Goal: Check status: Check status

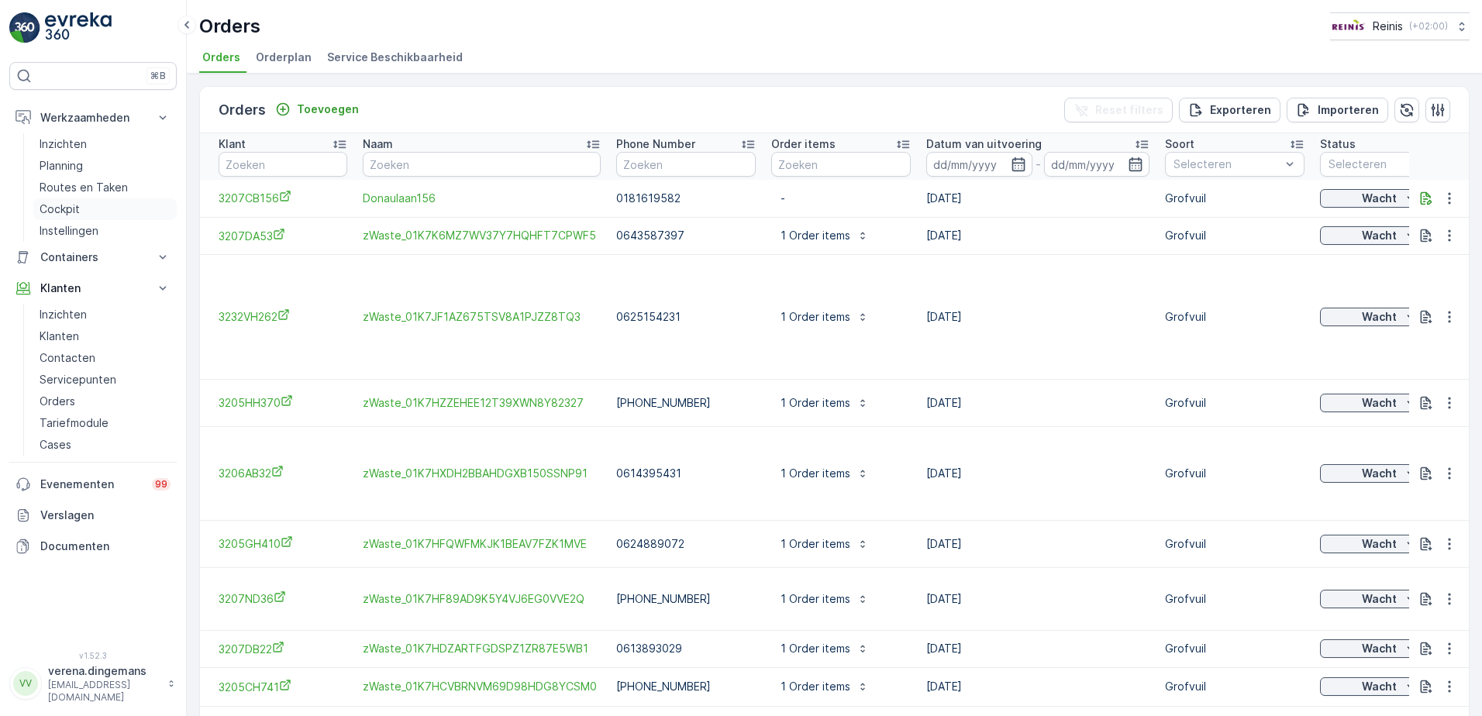
click at [78, 208] on p "Cockpit" at bounding box center [60, 210] width 40 height 16
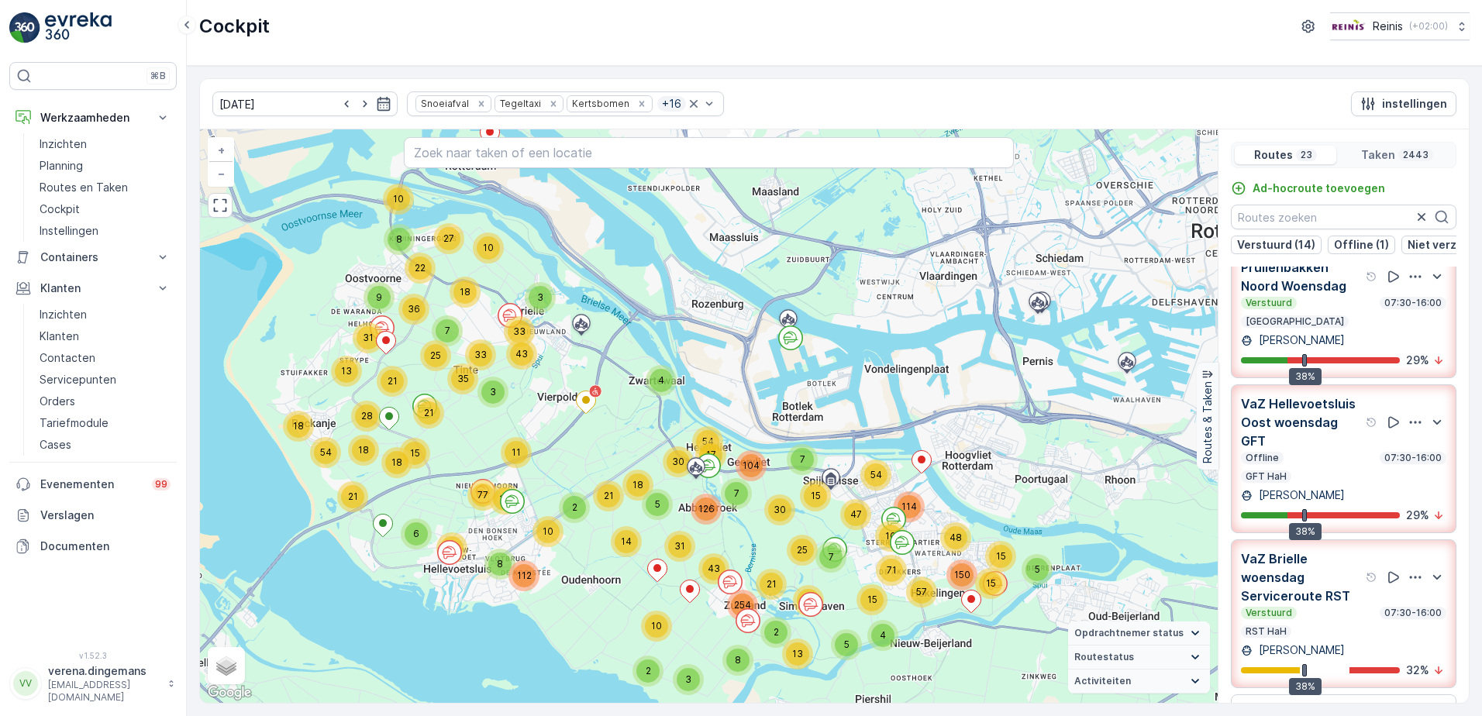
scroll to position [543, 0]
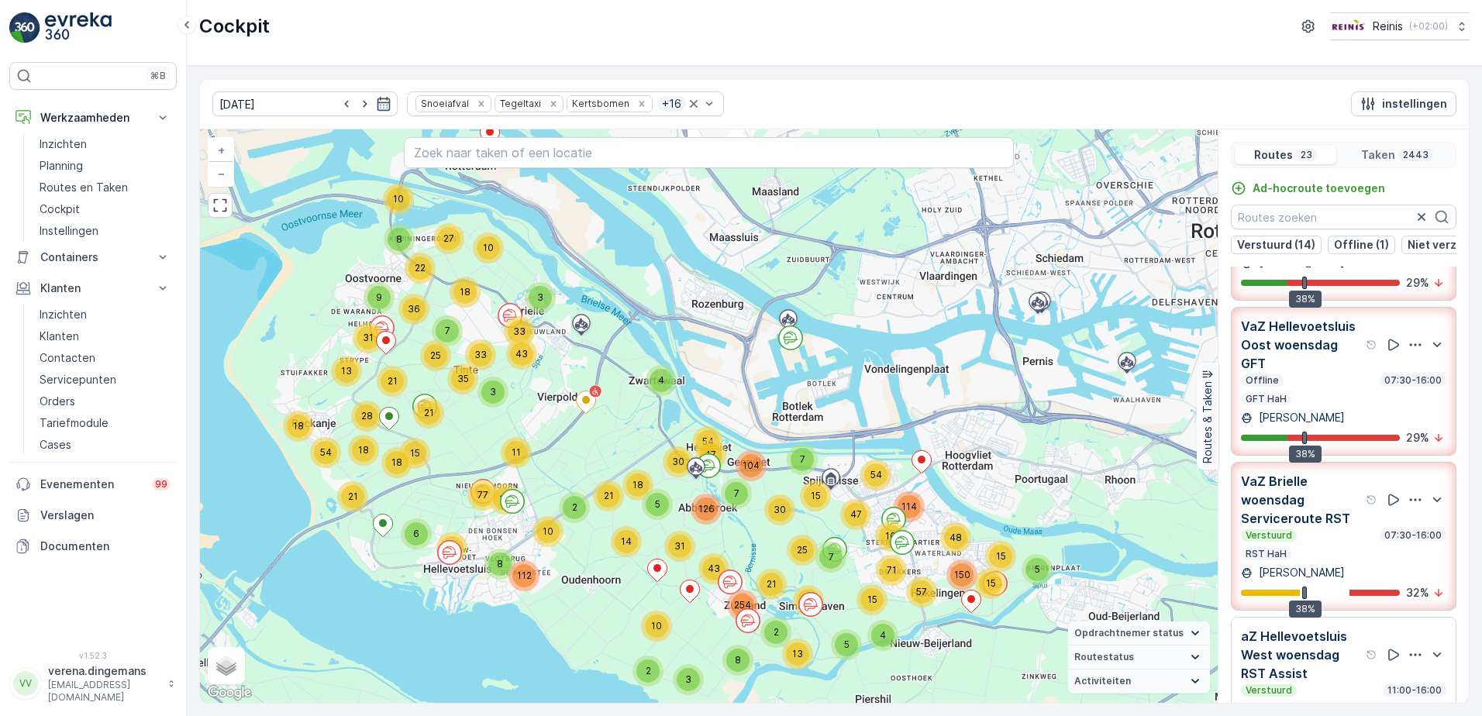
click at [1336, 542] on div "Verstuurd 07:30-16:00" at bounding box center [1343, 535] width 205 height 12
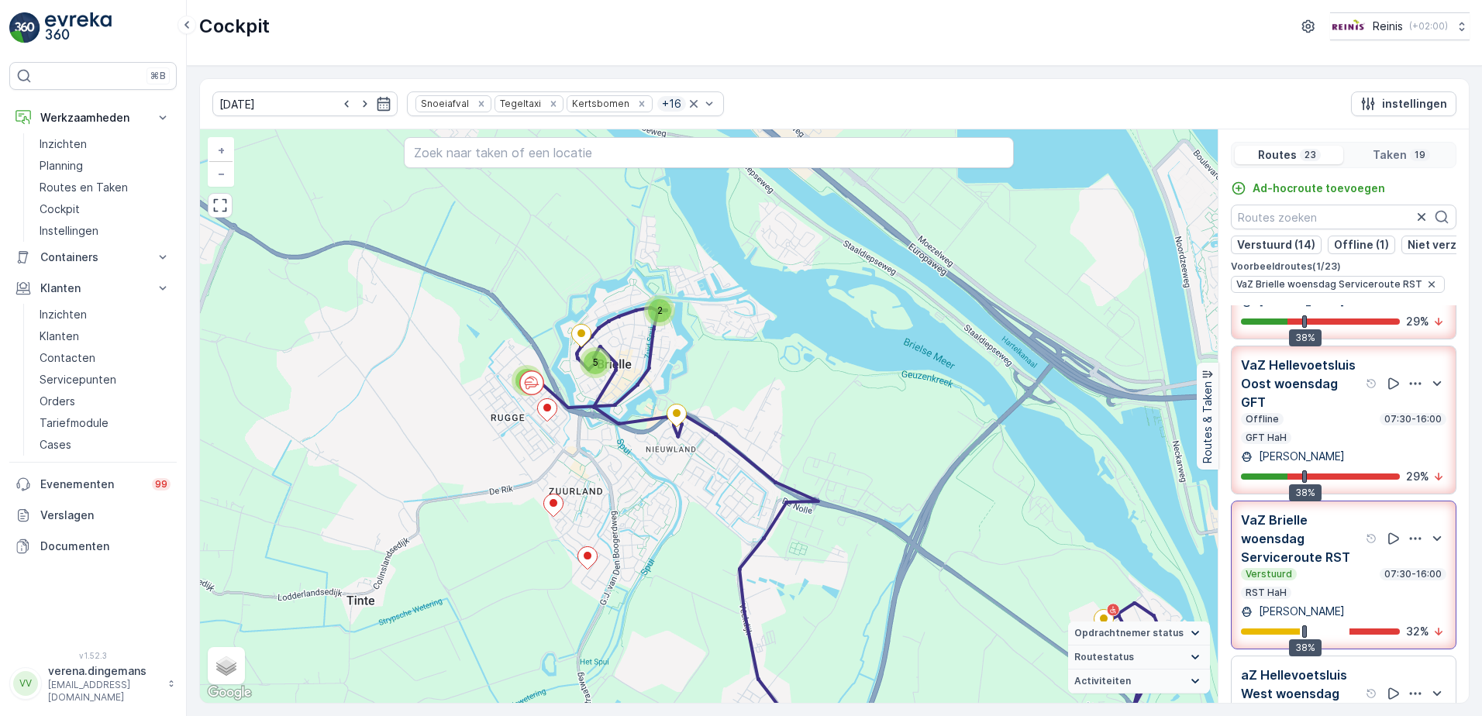
drag, startPoint x: 433, startPoint y: 320, endPoint x: 570, endPoint y: 446, distance: 186.5
click at [570, 446] on div "2 5 2 2 + − Satelliet stappenplan Terrein Hybride Leaflet Sneltoetsen Kaartgege…" at bounding box center [709, 416] width 1018 height 574
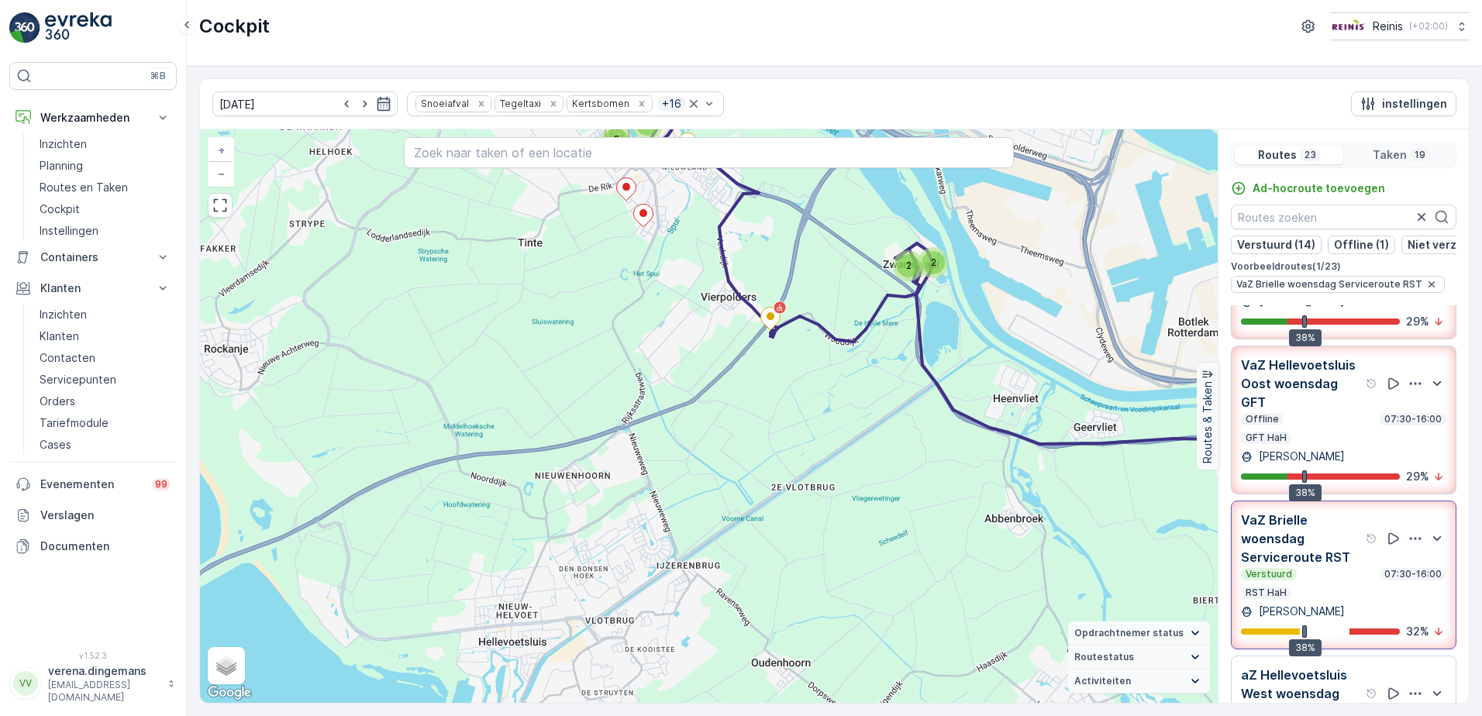
drag, startPoint x: 622, startPoint y: 596, endPoint x: 587, endPoint y: 288, distance: 310.5
click at [587, 288] on div "2 5 3 2 2 + − Satelliet stappenplan Terrein Hybride Leaflet Sneltoetsen Kaartge…" at bounding box center [709, 416] width 1018 height 574
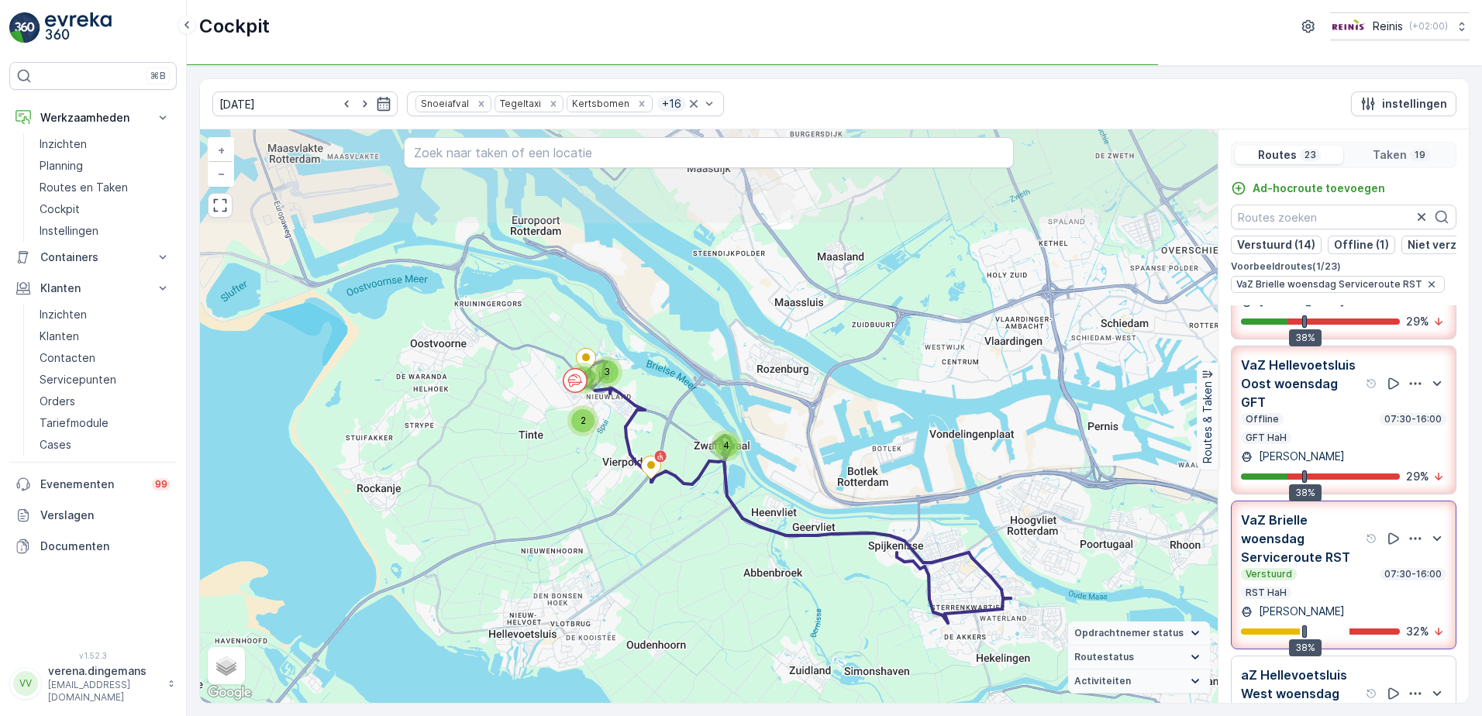
drag, startPoint x: 579, startPoint y: 277, endPoint x: 551, endPoint y: 443, distance: 168.2
click at [551, 443] on div "2 3 8 4 + − Satelliet stappenplan Terrein Hybride Leaflet Sneltoetsen Kaartgege…" at bounding box center [709, 416] width 1018 height 574
click at [1393, 597] on div "Verstuurd 07:30-16:00 RST HaH" at bounding box center [1343, 583] width 205 height 31
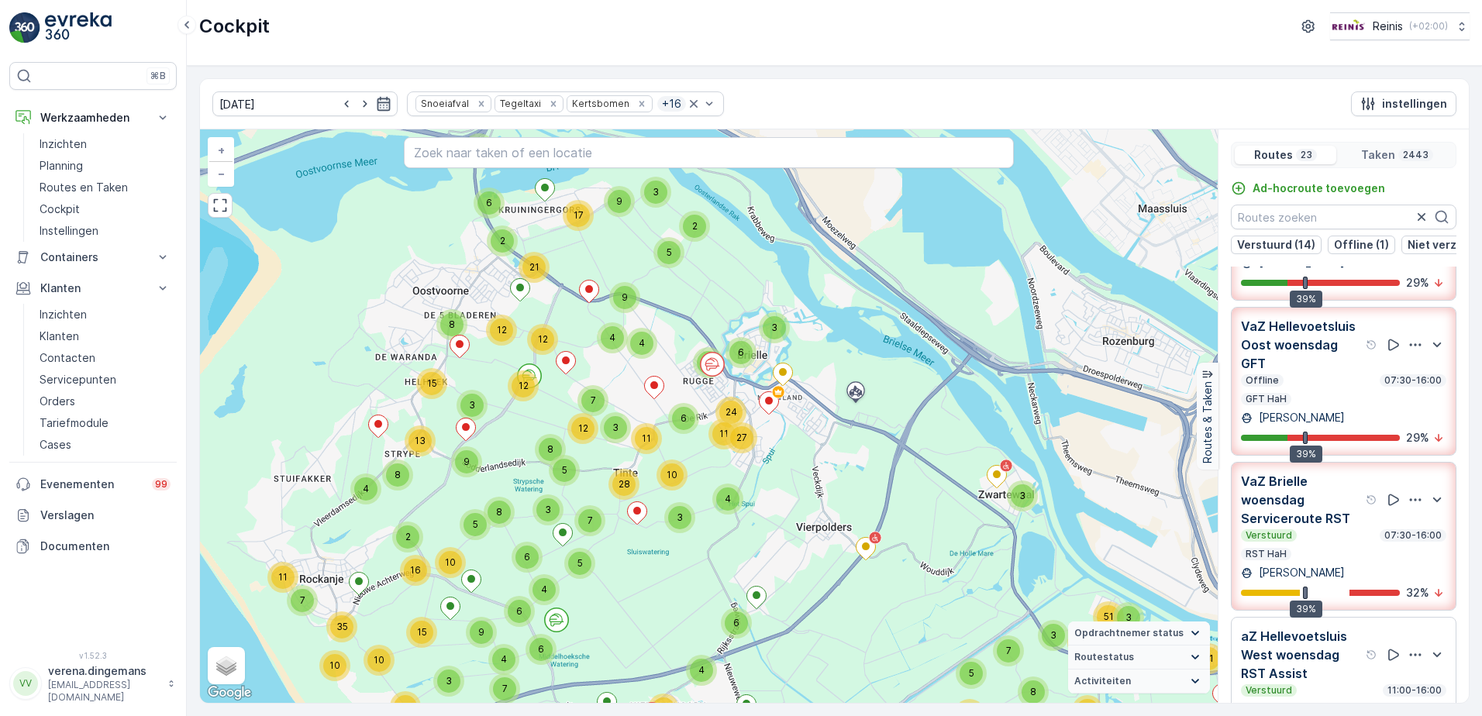
click at [376, 102] on icon "button" at bounding box center [384, 104] width 16 height 16
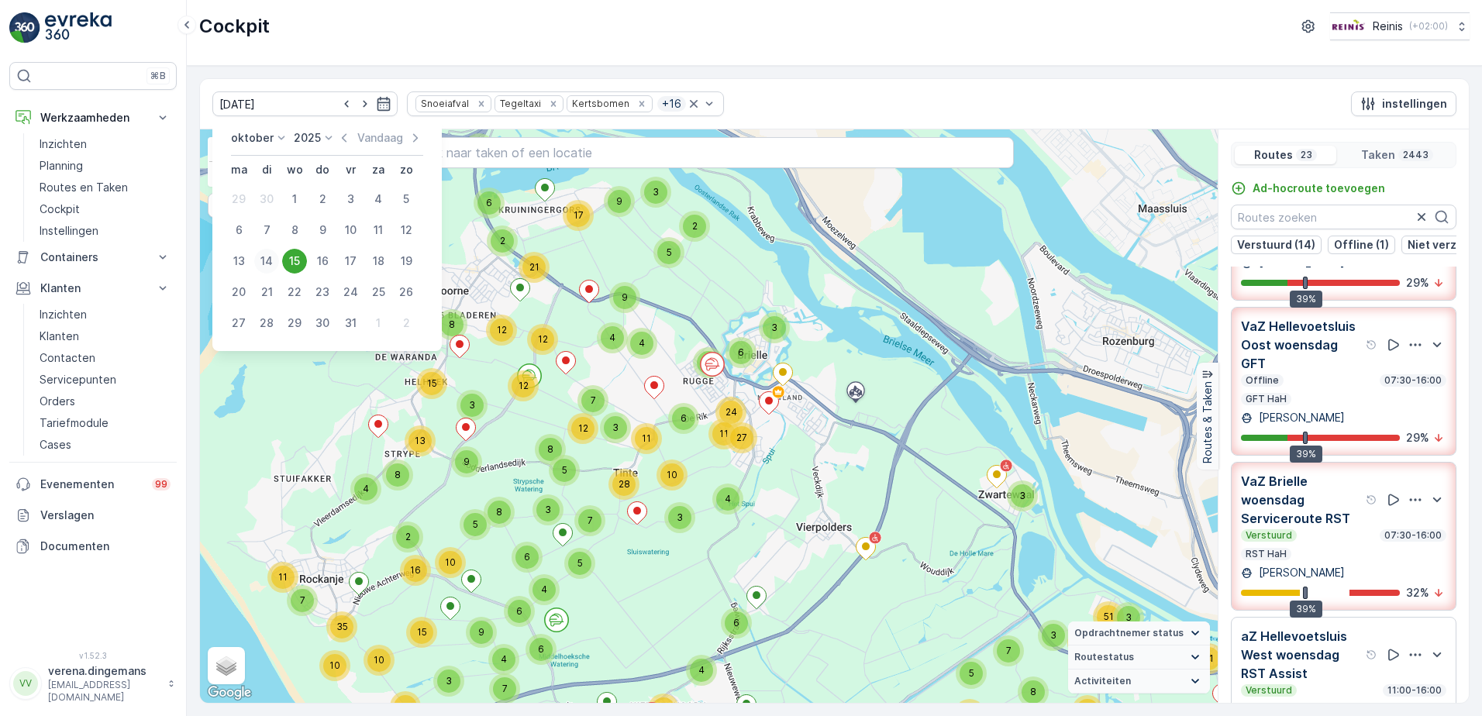
click at [266, 265] on div "14" at bounding box center [266, 261] width 25 height 25
type input "[DATE]"
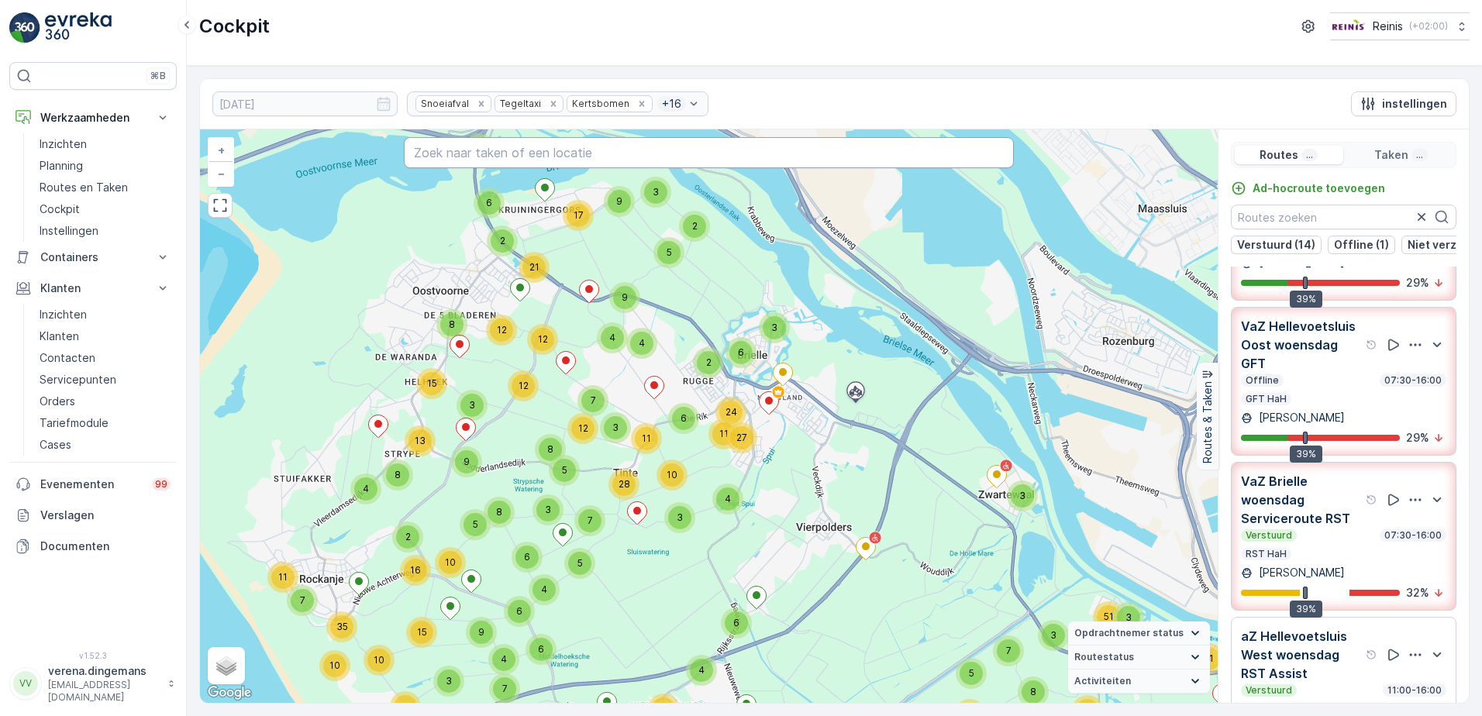
click at [473, 150] on input "text" at bounding box center [709, 152] width 611 height 31
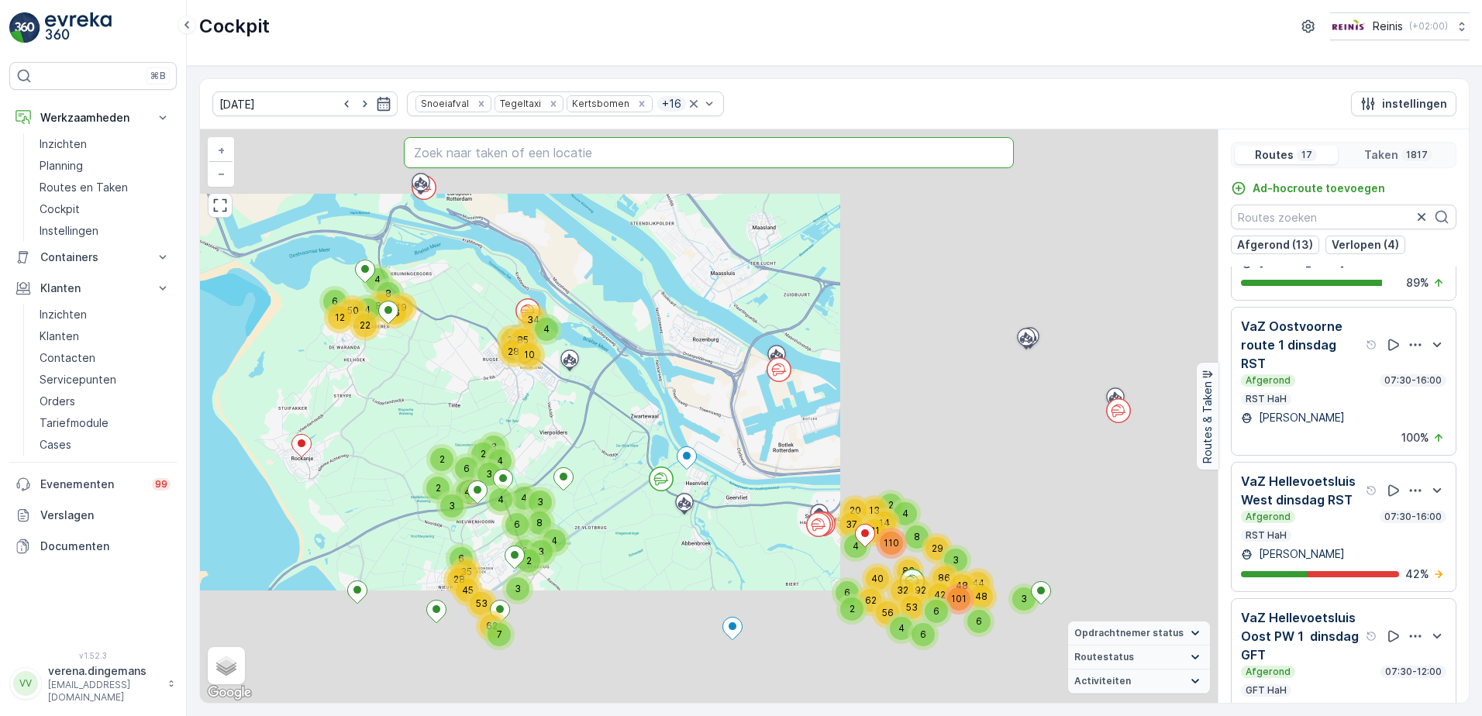
scroll to position [623, 0]
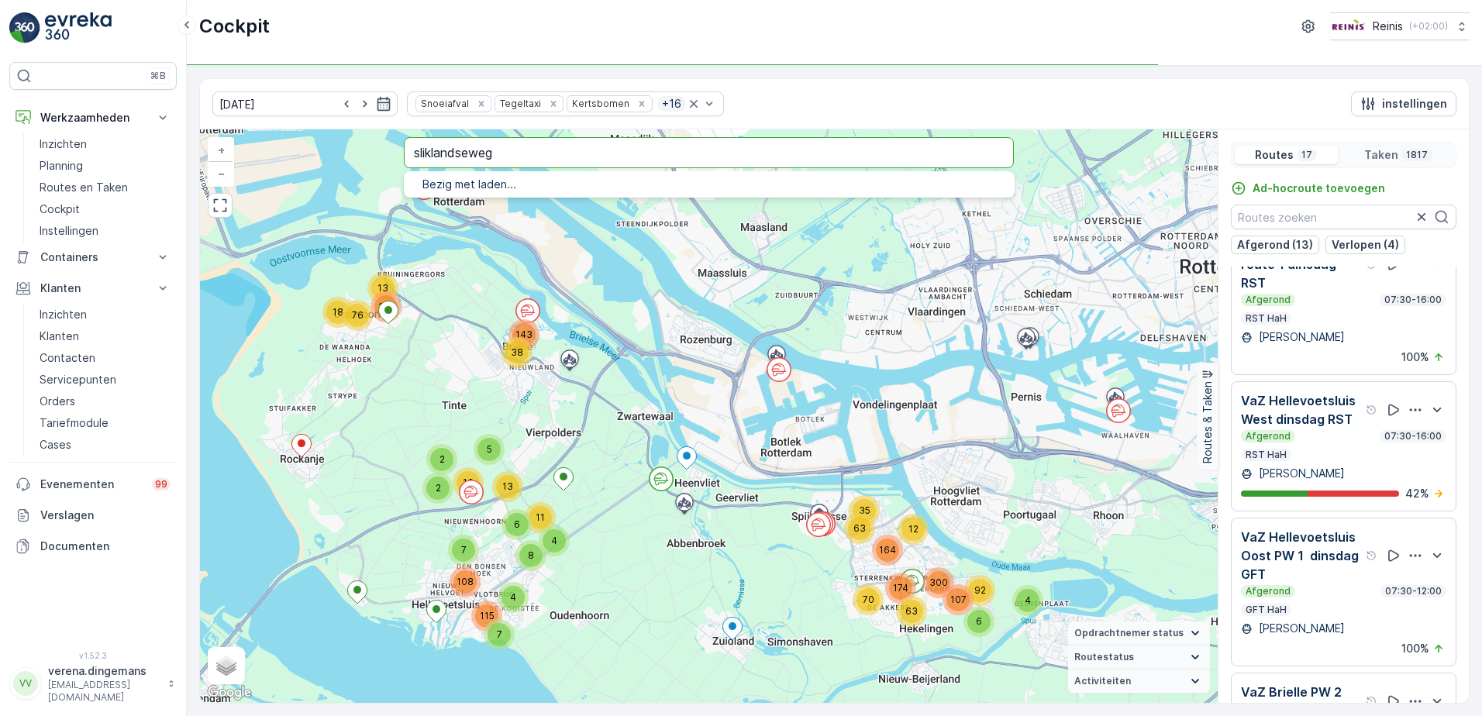
type input "sliklandseweg"
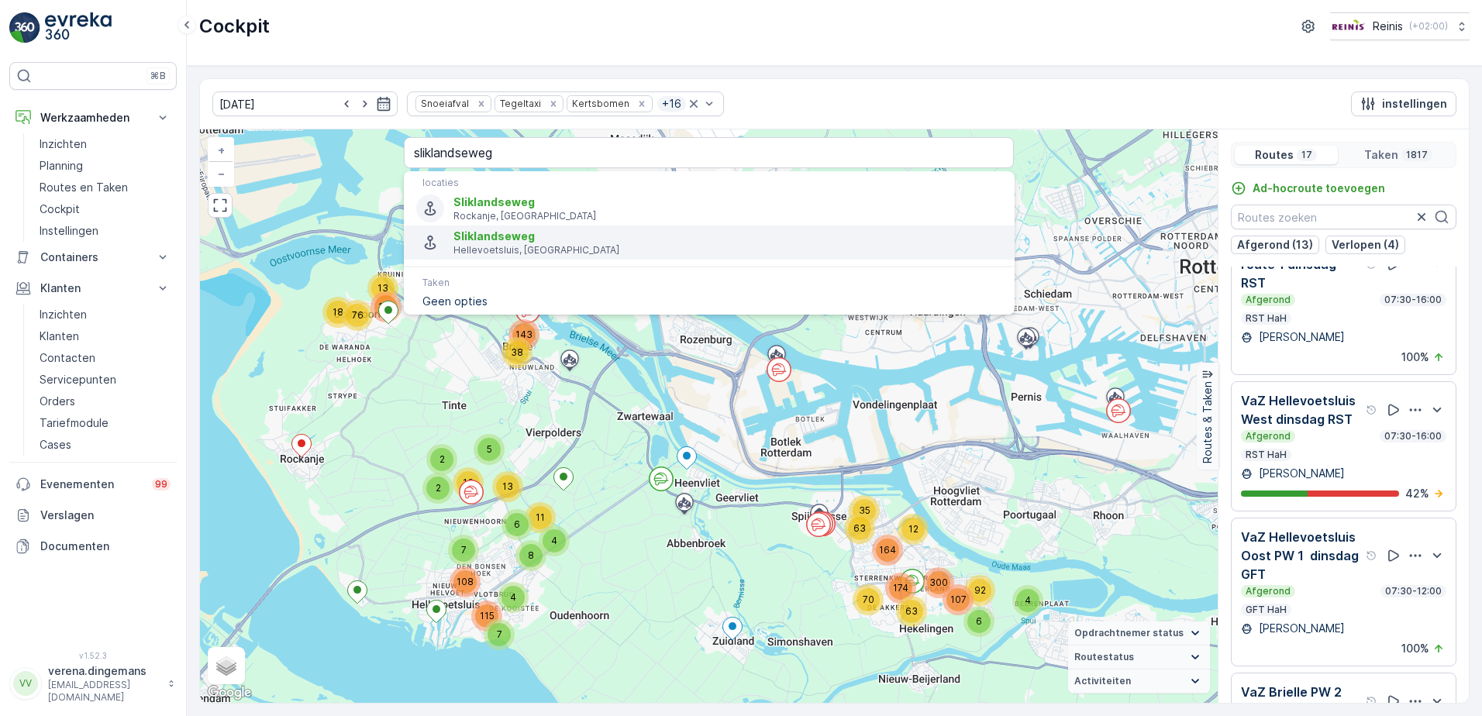
click at [512, 236] on span "Sliklandseweg" at bounding box center [493, 235] width 81 height 13
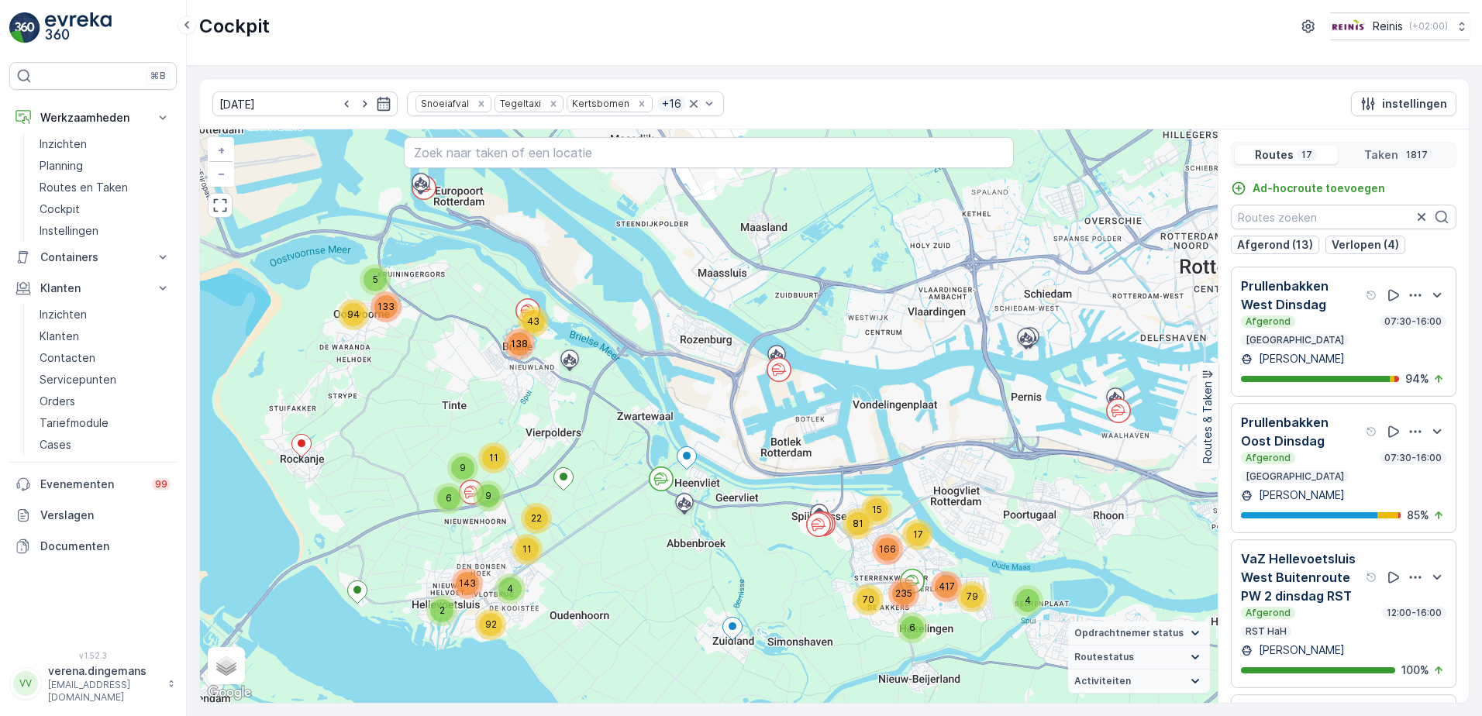
scroll to position [233, 0]
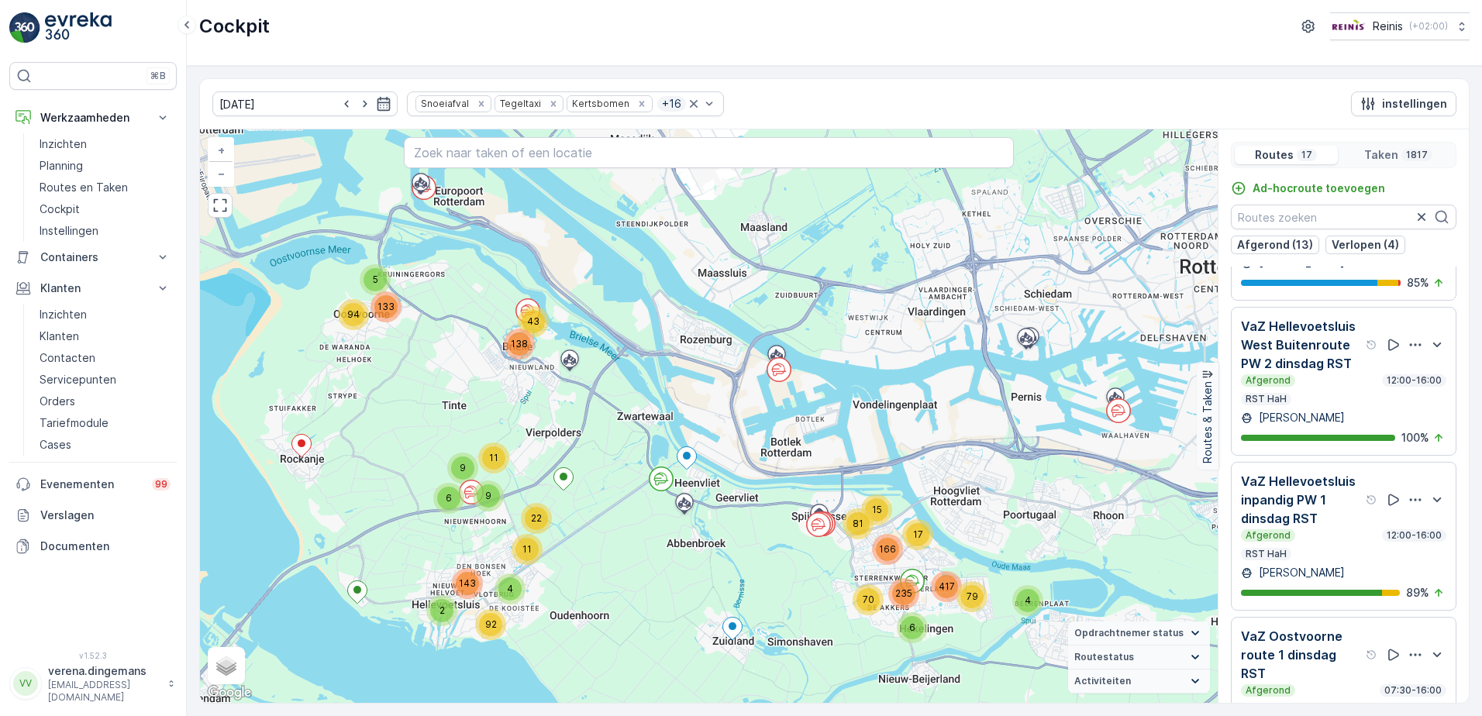
click at [551, 170] on div "locaties [GEOGRAPHIC_DATA], [GEOGRAPHIC_DATA] Sliklandseweg Hellevoetsluis, [GE…" at bounding box center [709, 154] width 611 height 34
click at [554, 155] on input "text" at bounding box center [709, 152] width 611 height 31
type input "[STREET_ADDRESS]"
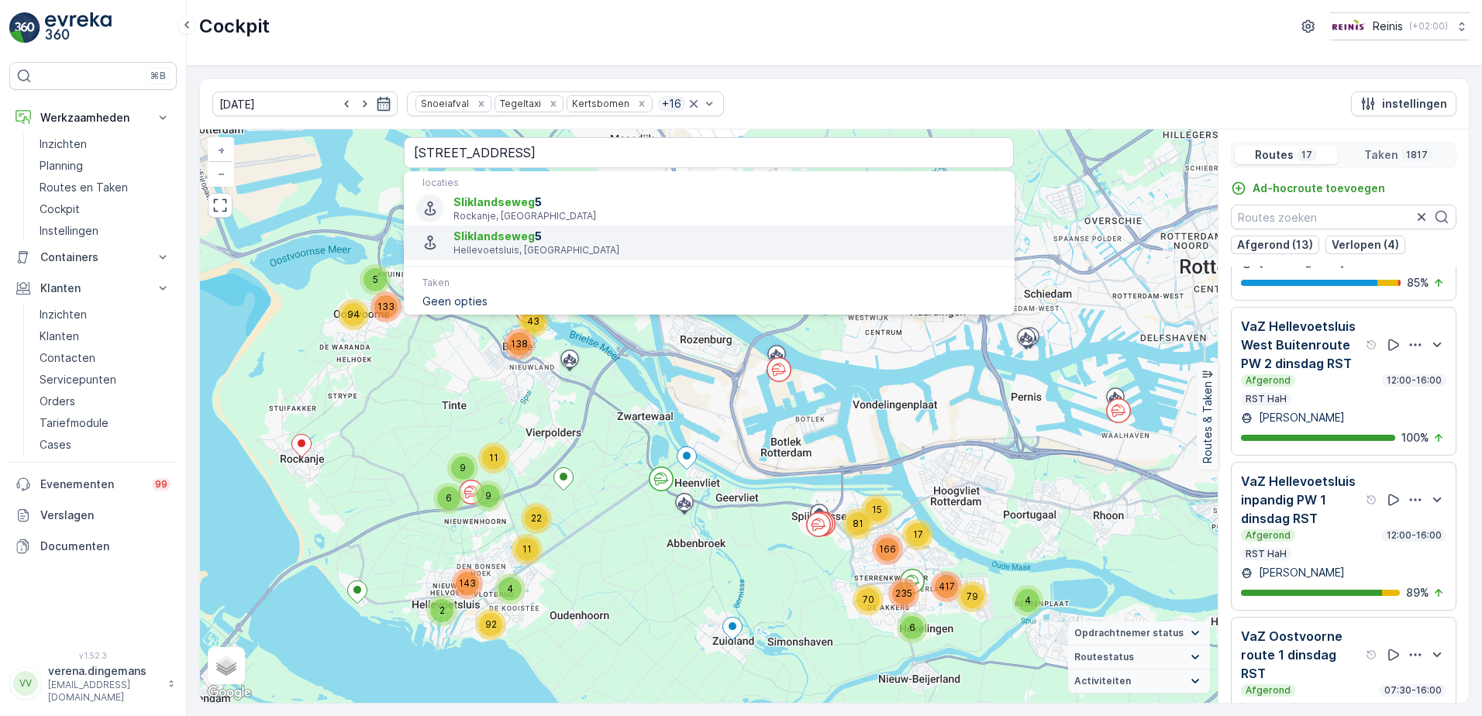
click at [512, 246] on p "Hellevoetsluis, [GEOGRAPHIC_DATA]" at bounding box center [727, 250] width 548 height 12
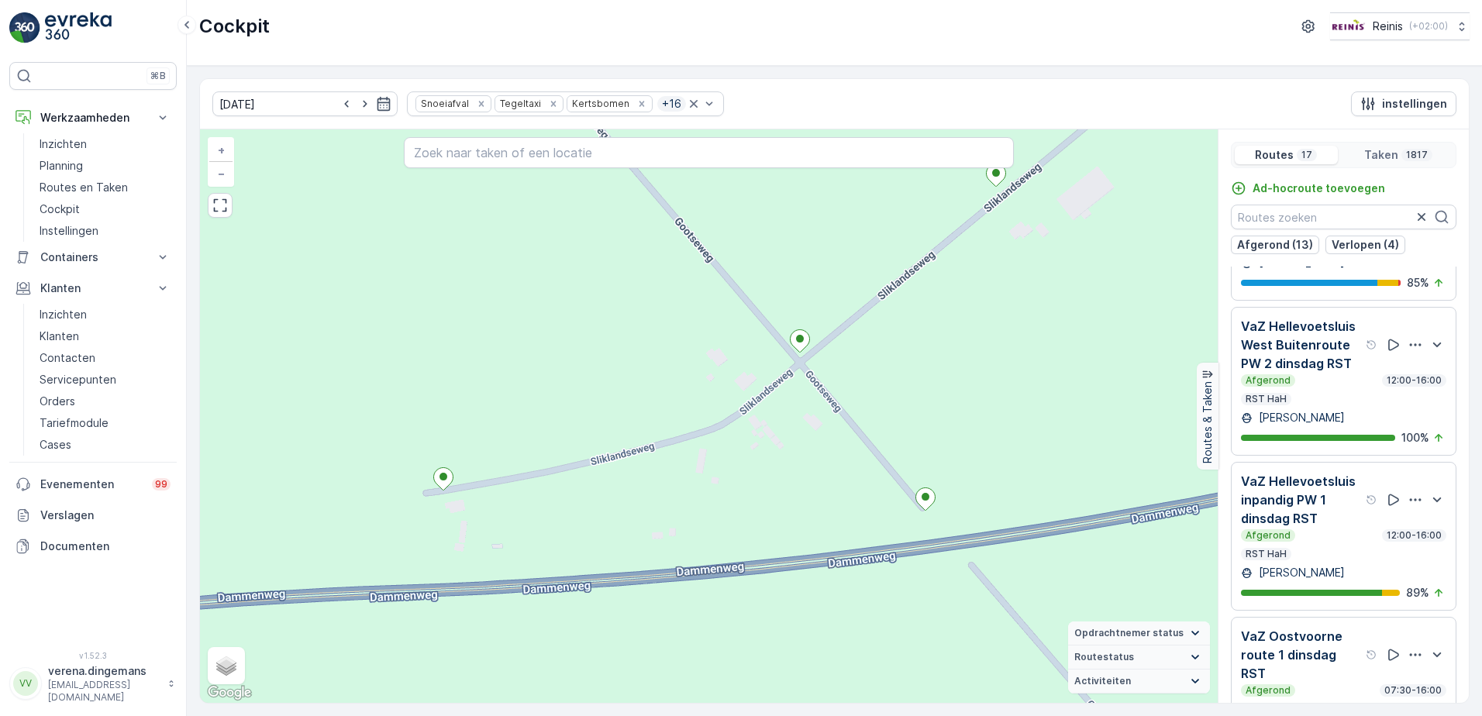
click at [1368, 414] on div "[PERSON_NAME]" at bounding box center [1343, 418] width 205 height 16
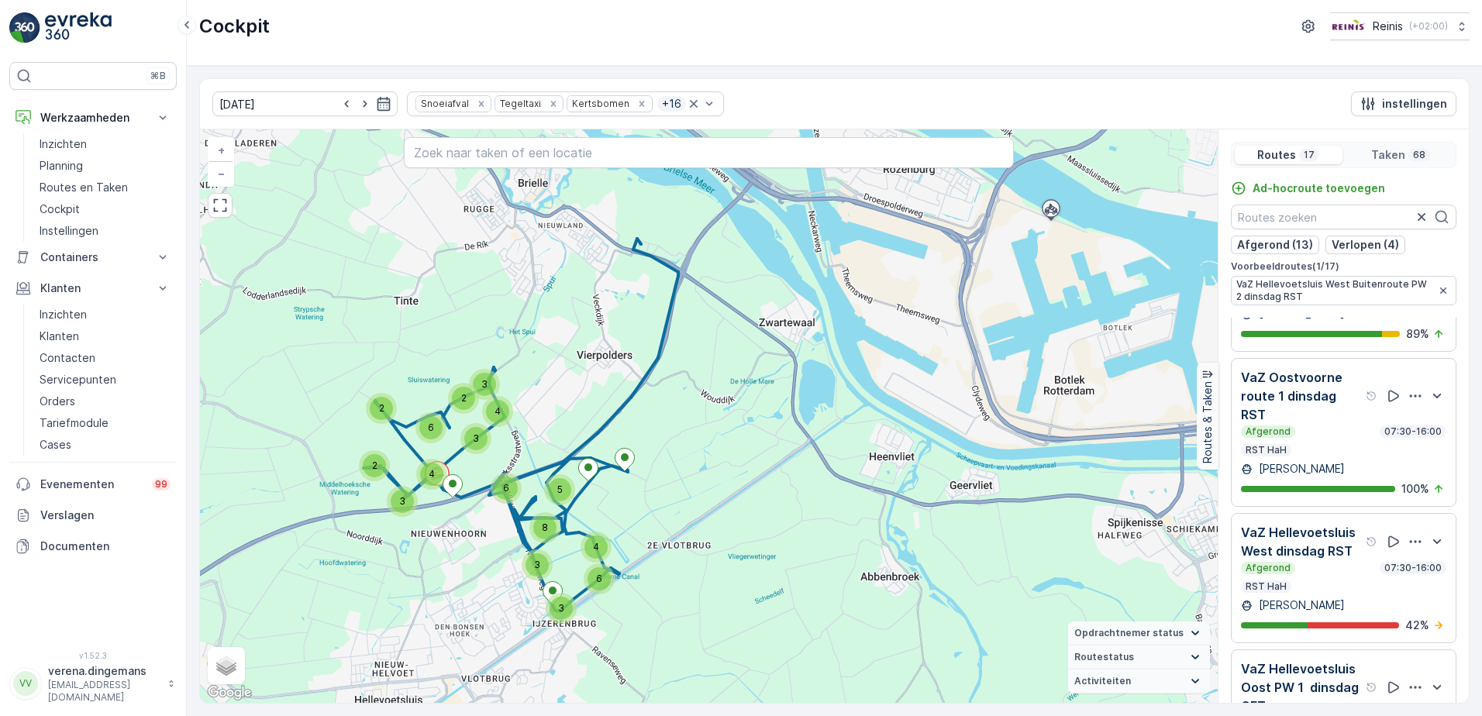
scroll to position [620, 0]
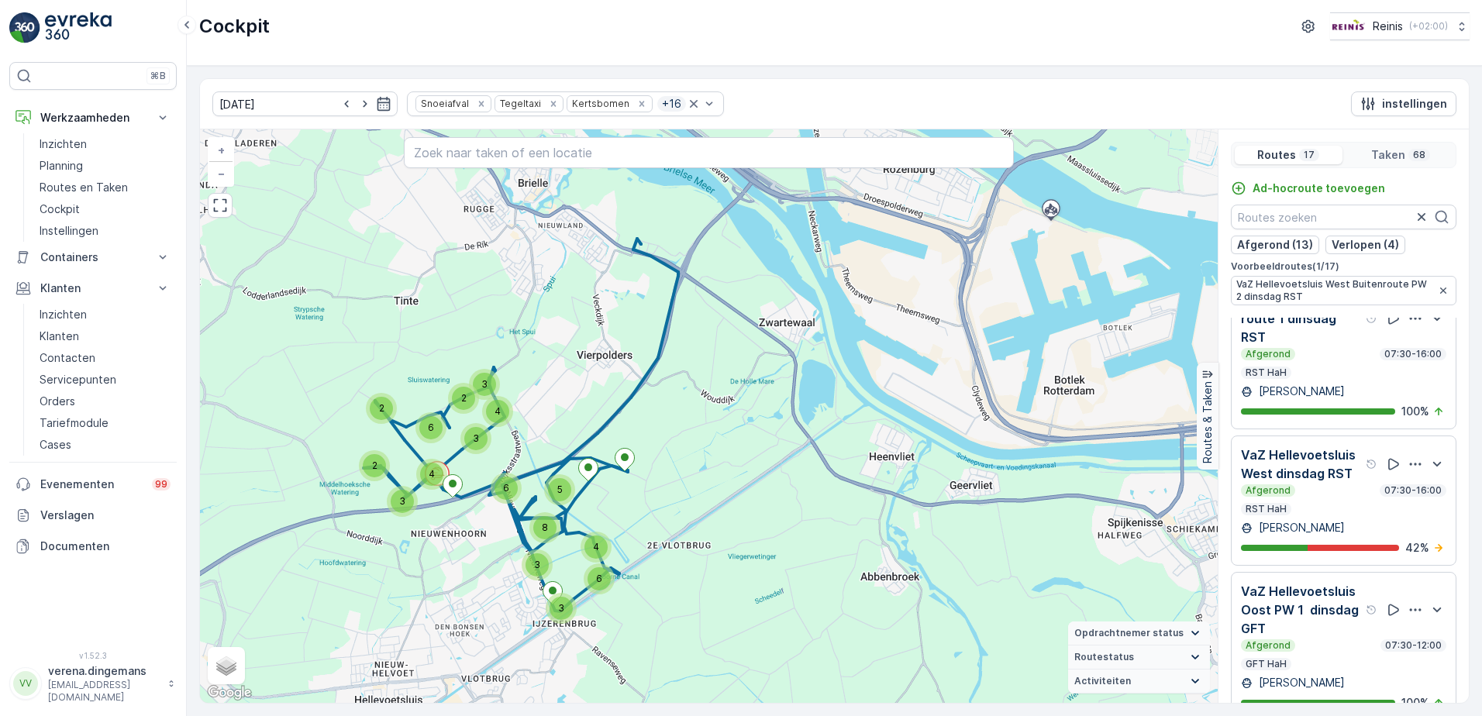
click at [1329, 497] on div "Afgerond 07:30-16:00 RST HaH" at bounding box center [1343, 499] width 205 height 31
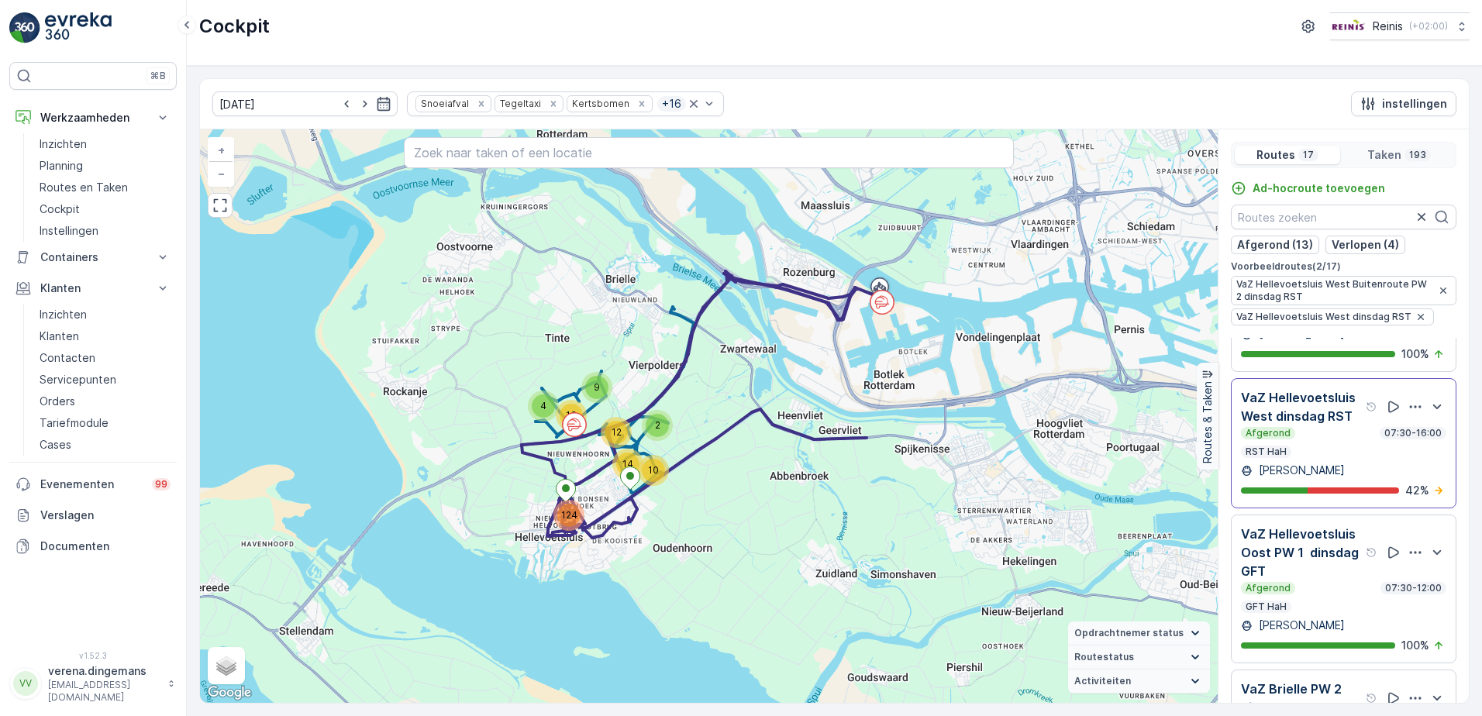
scroll to position [775, 0]
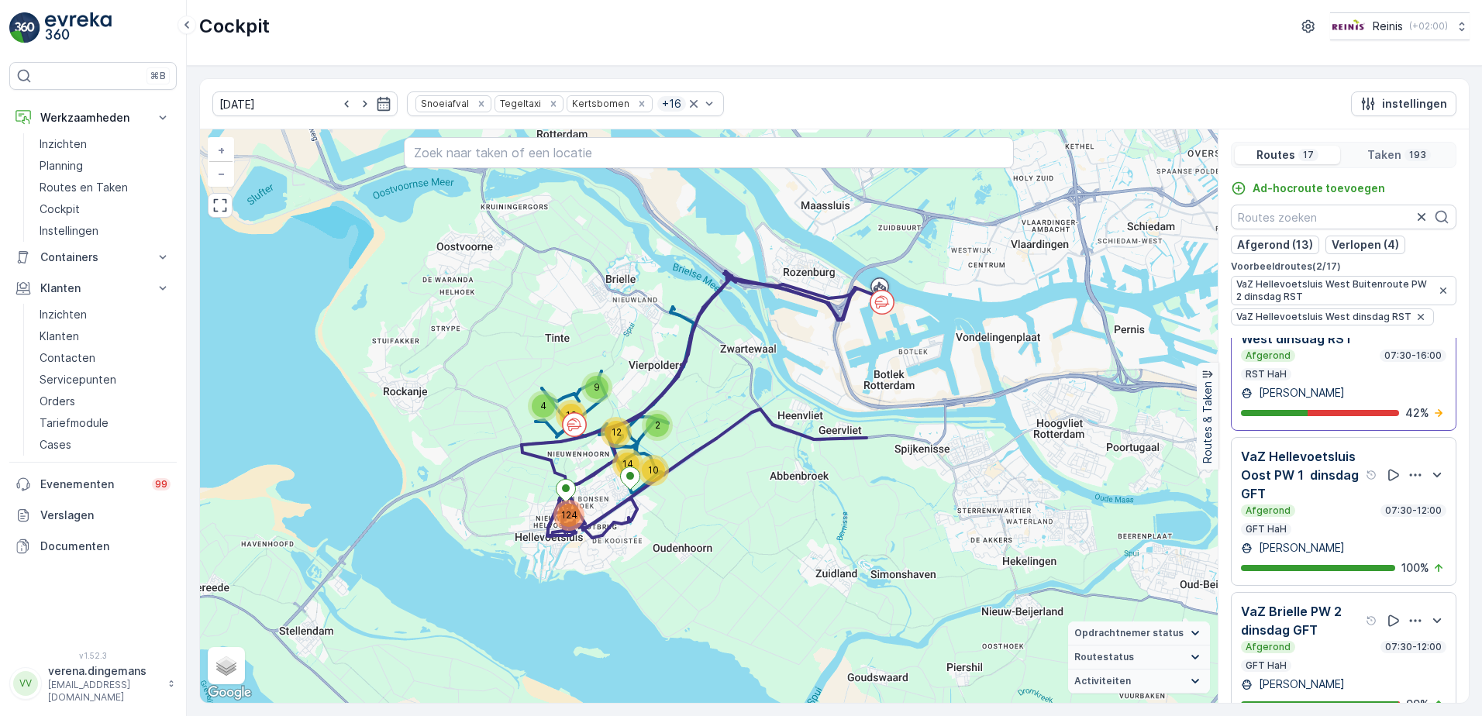
click at [1336, 526] on div "Afgerond 07:30-12:00 GFT HaH" at bounding box center [1343, 520] width 205 height 31
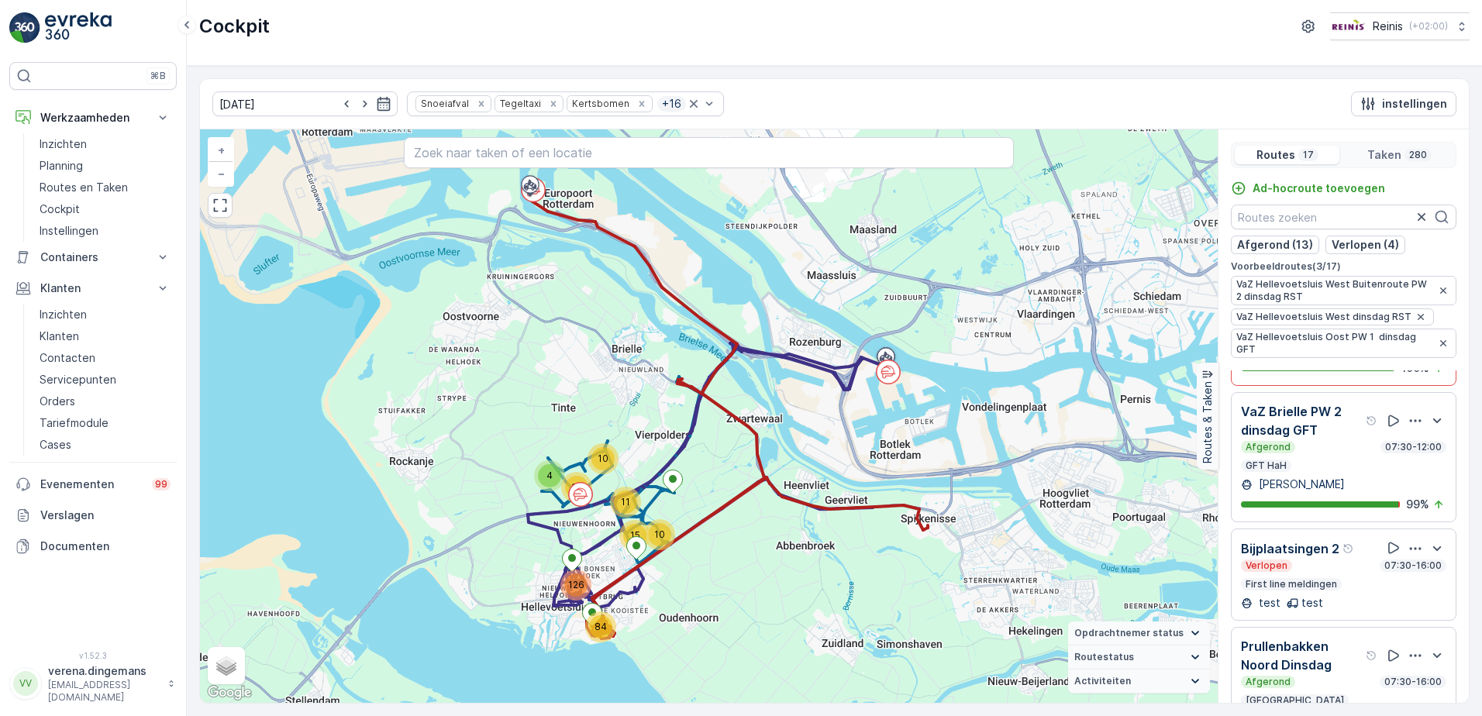
scroll to position [1085, 0]
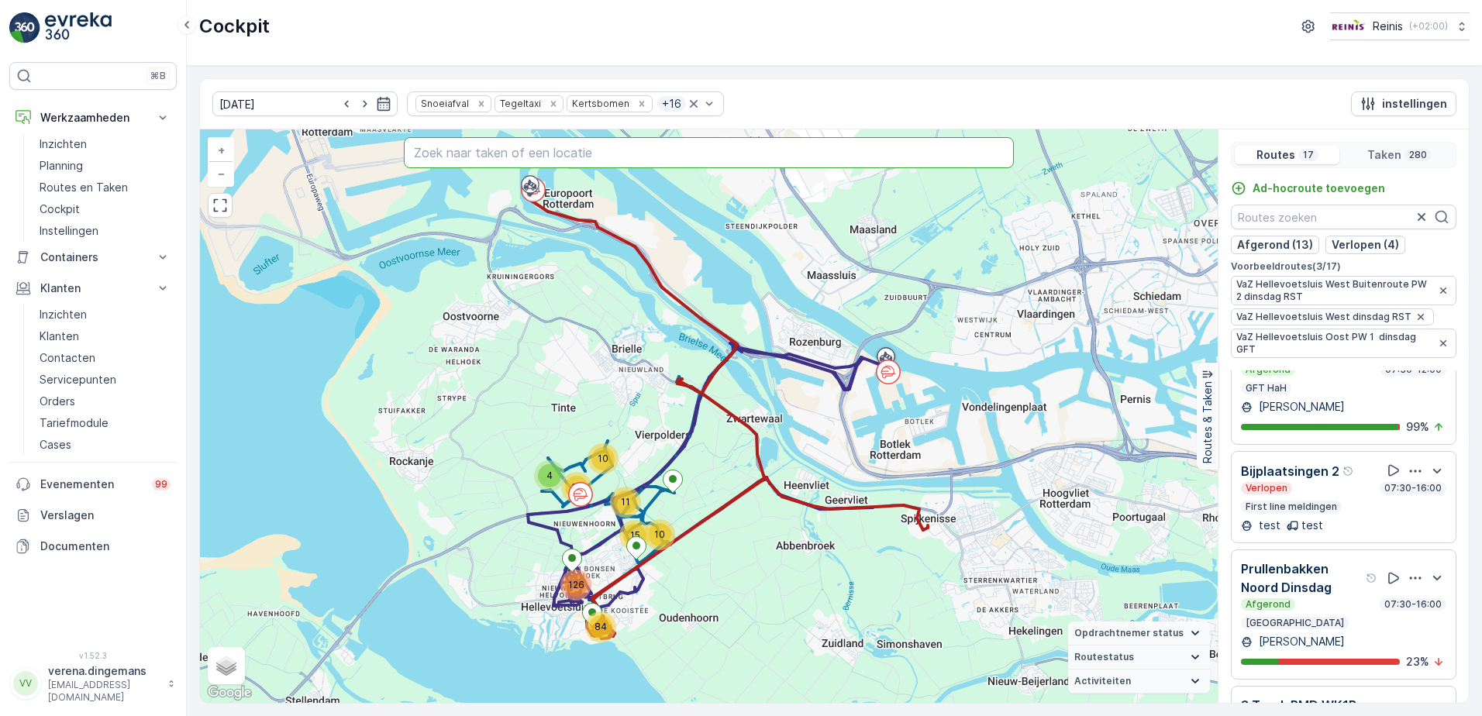
click at [531, 165] on input "text" at bounding box center [709, 152] width 611 height 31
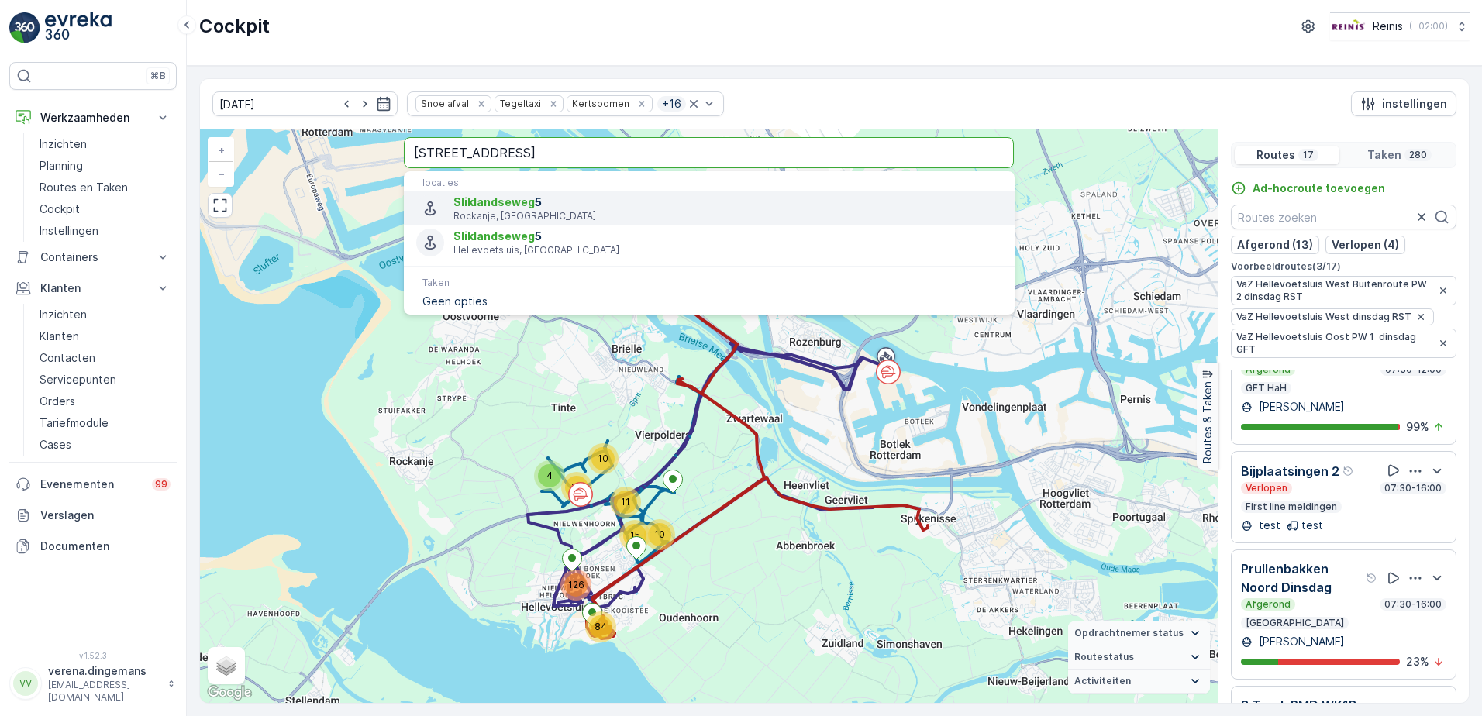
type input "sliklandseweg 5"
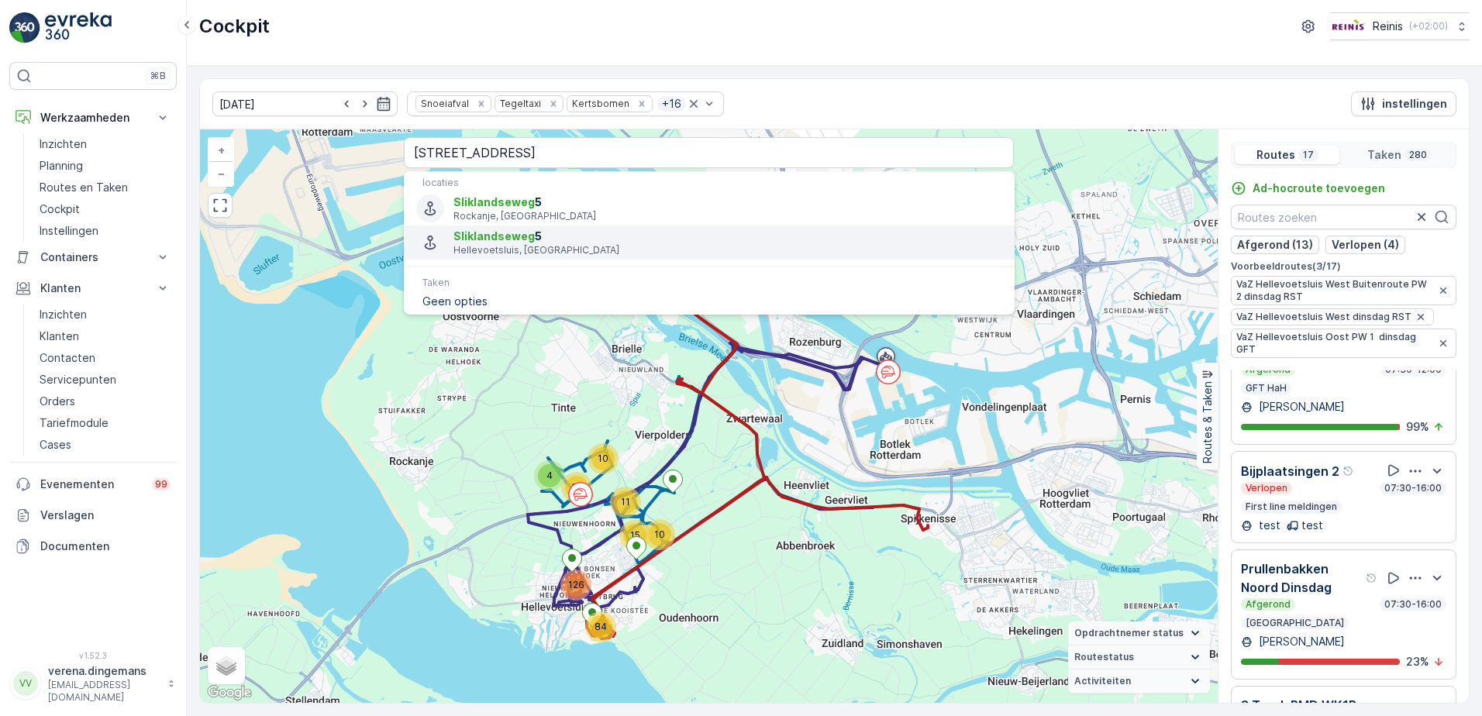
click at [532, 245] on p "Hellevoetsluis, [GEOGRAPHIC_DATA]" at bounding box center [727, 250] width 548 height 12
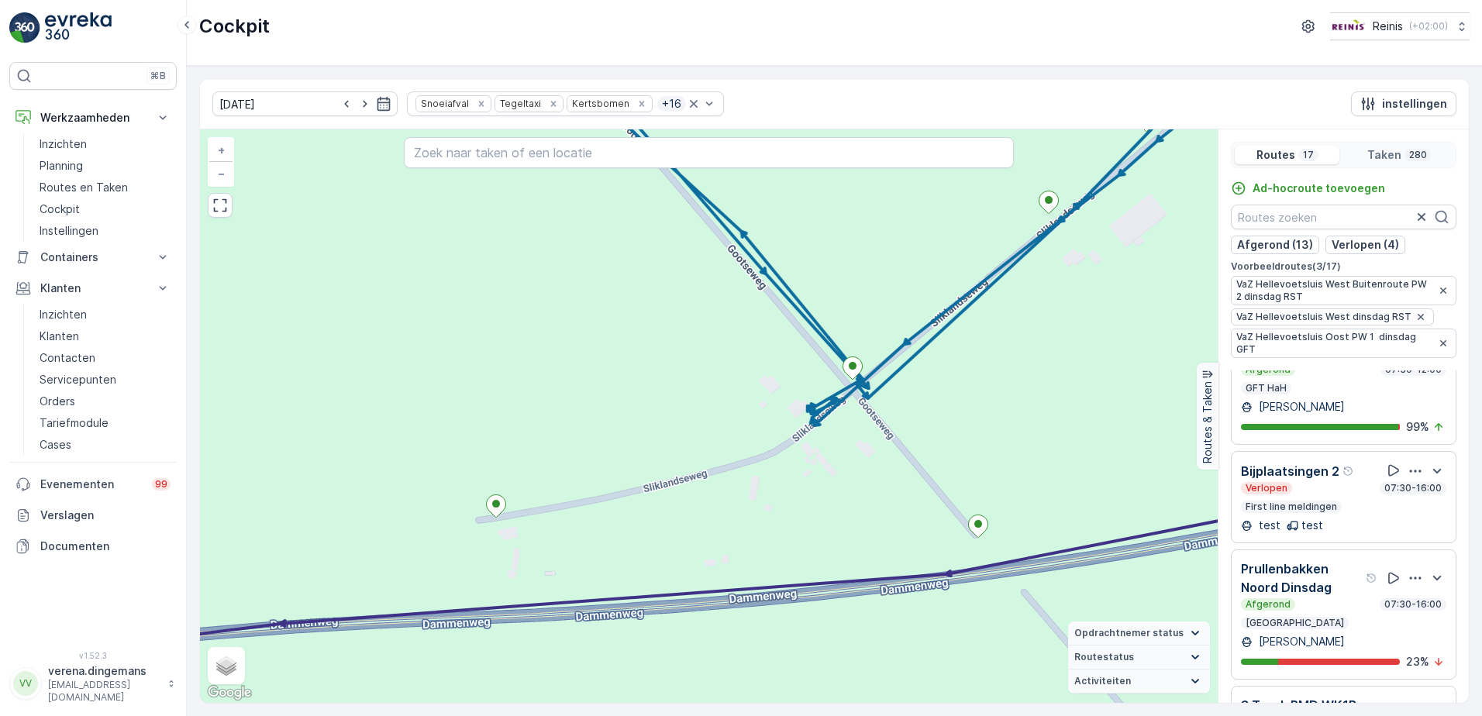
drag, startPoint x: 795, startPoint y: 483, endPoint x: 778, endPoint y: 488, distance: 17.7
click at [778, 488] on div "2 4 3 2 2 2 3 2 3 2 2 2 2 2 2 2 2 3 2 2 2 3 2 2 2 + − Satelliet stappenplan Ter…" at bounding box center [709, 416] width 1018 height 574
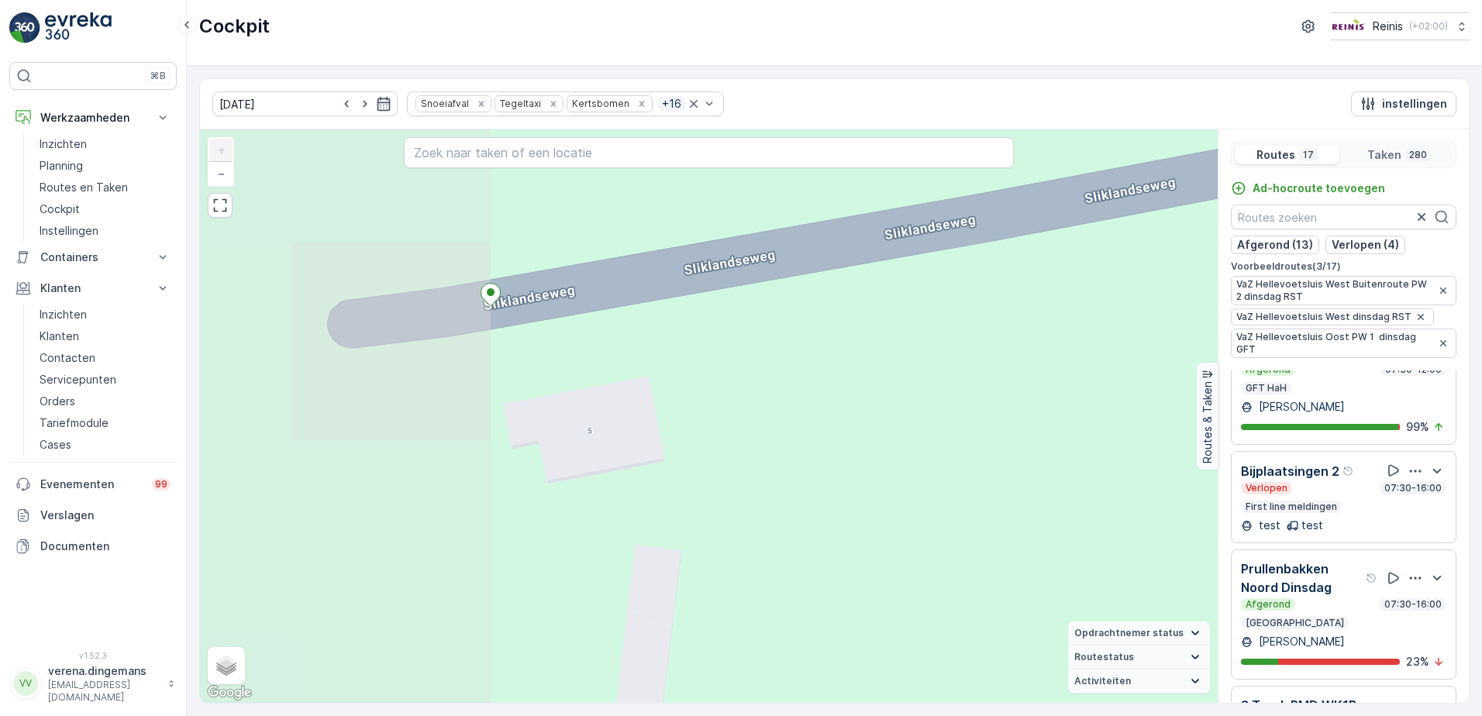
drag, startPoint x: 323, startPoint y: 386, endPoint x: 711, endPoint y: 422, distance: 389.2
click at [711, 422] on div "+ − Satelliet stappenplan Terrein Hybride Leaflet Sneltoetsen Kaartgegevens Kaa…" at bounding box center [709, 416] width 1018 height 574
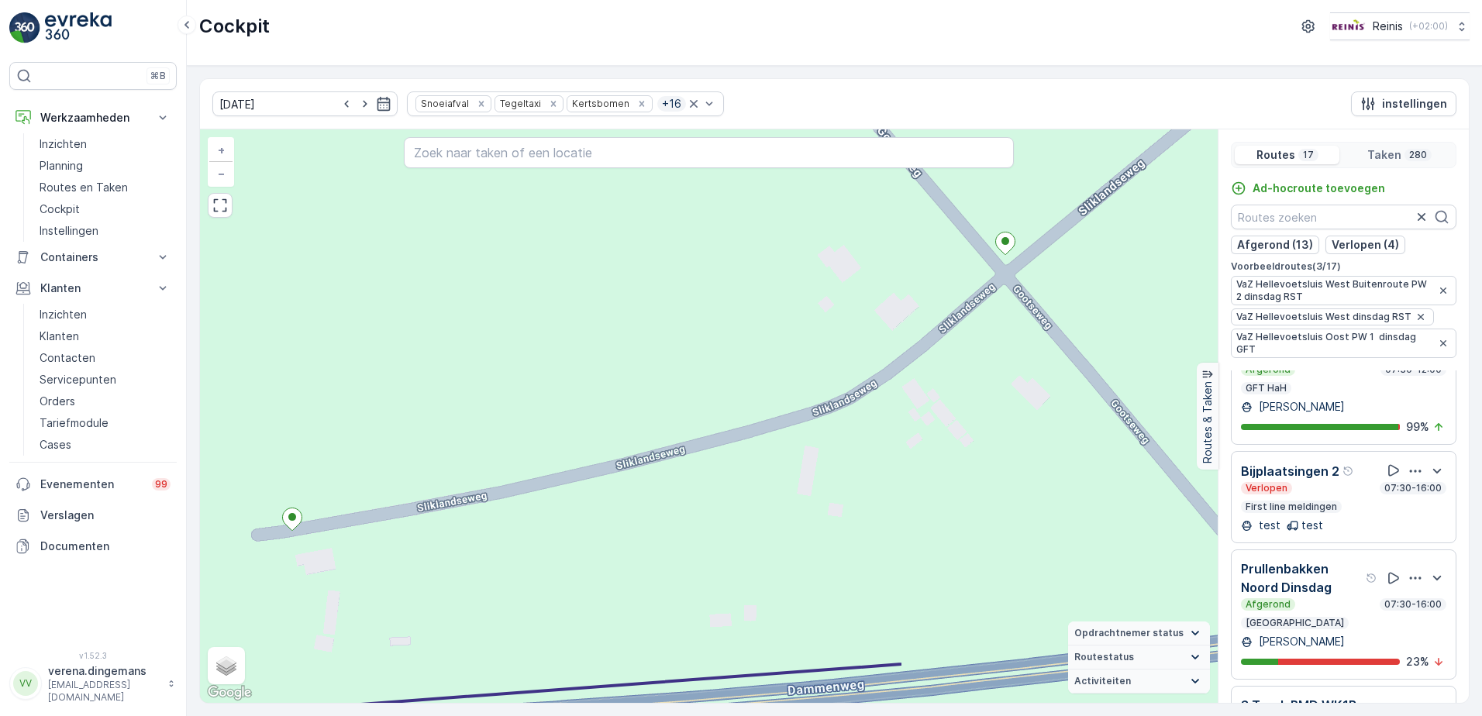
drag, startPoint x: 1087, startPoint y: 341, endPoint x: 669, endPoint y: 489, distance: 444.0
click at [669, 489] on div "2 2 2 2 2 2 2 + − Satelliet stappenplan Terrein Hybride Leaflet Sneltoetsen Kaa…" at bounding box center [709, 416] width 1018 height 574
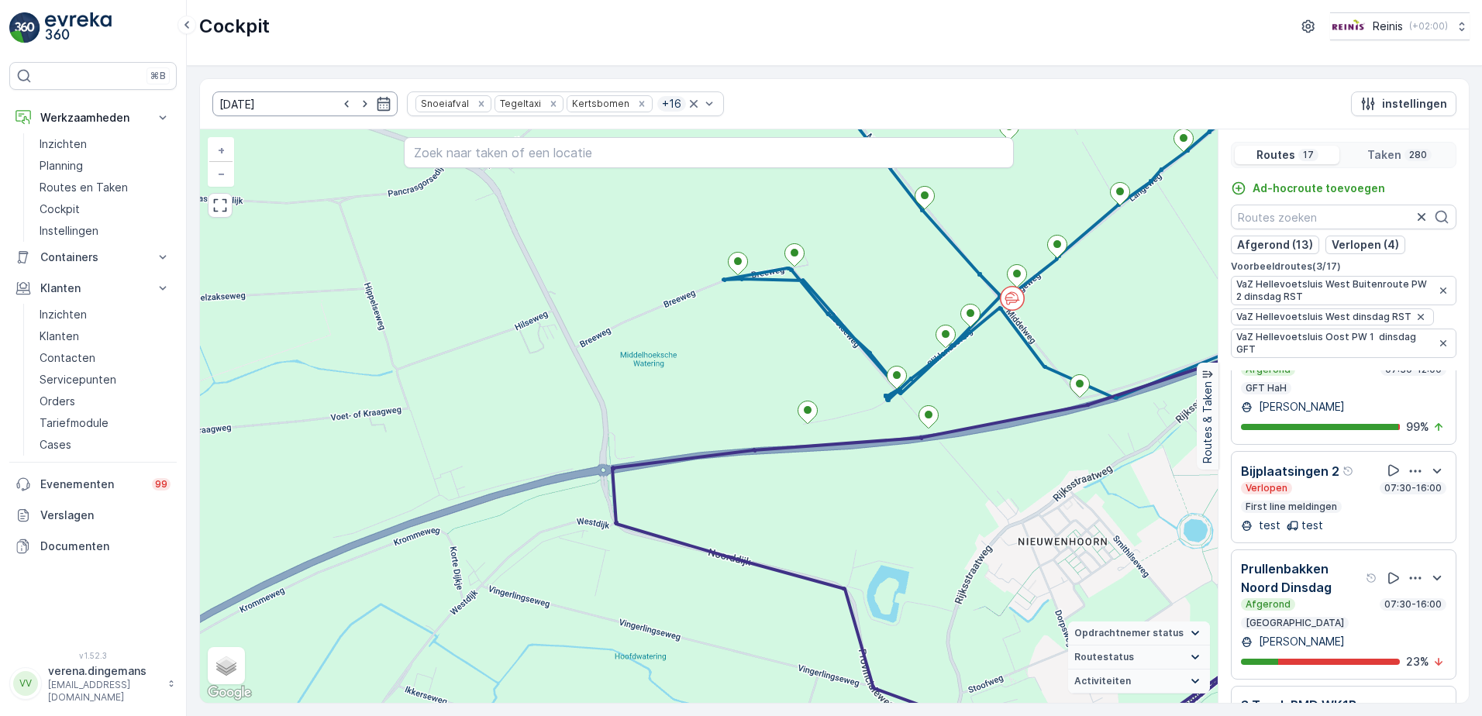
click at [380, 101] on input "[DATE]" at bounding box center [304, 103] width 185 height 25
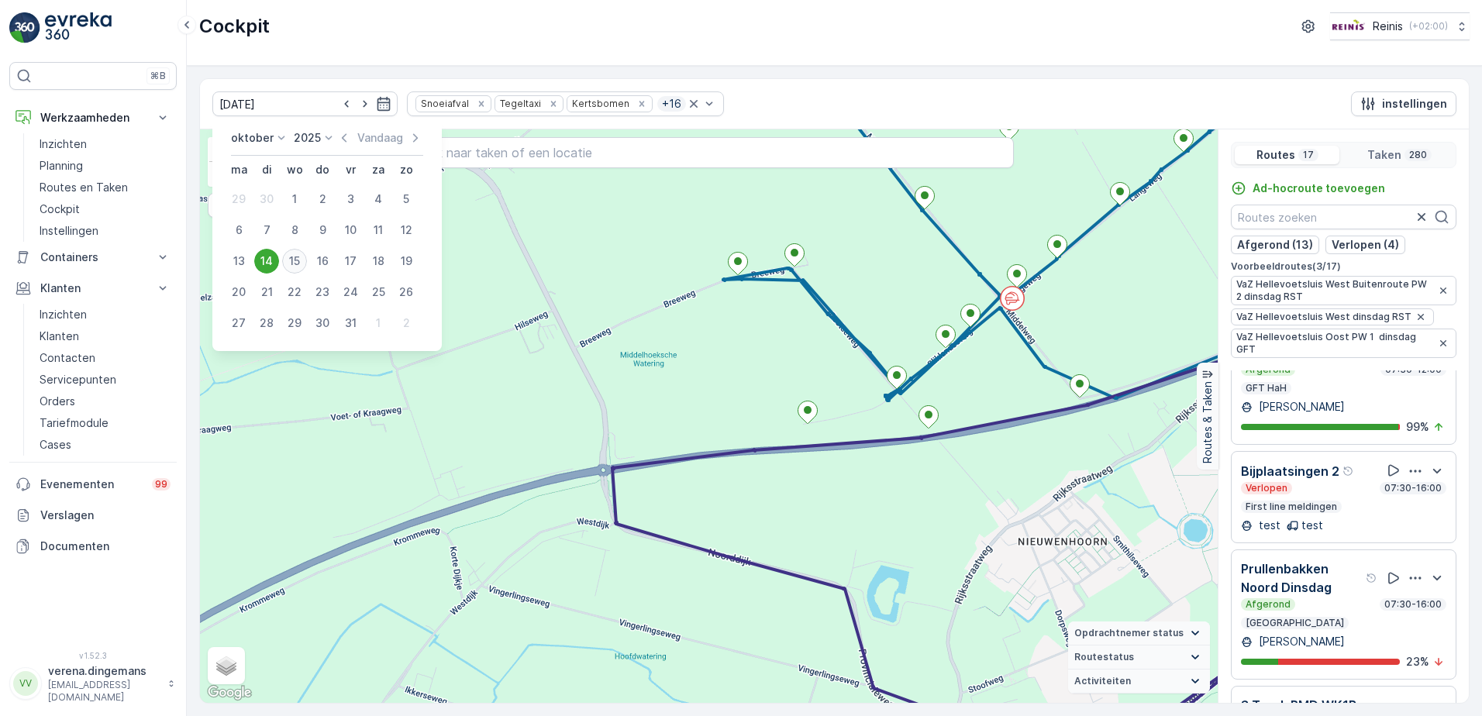
click at [292, 267] on div "15" at bounding box center [294, 261] width 25 height 25
type input "[DATE]"
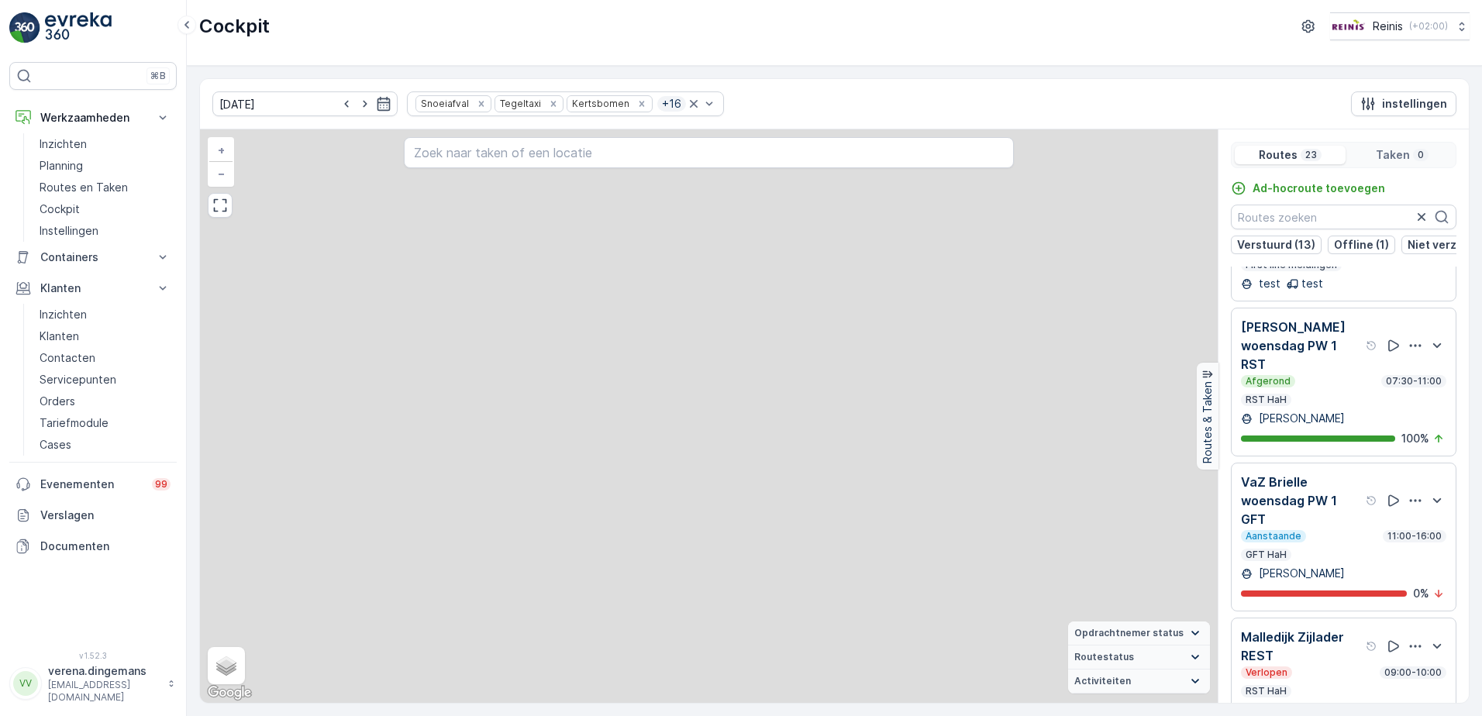
scroll to position [1225, 0]
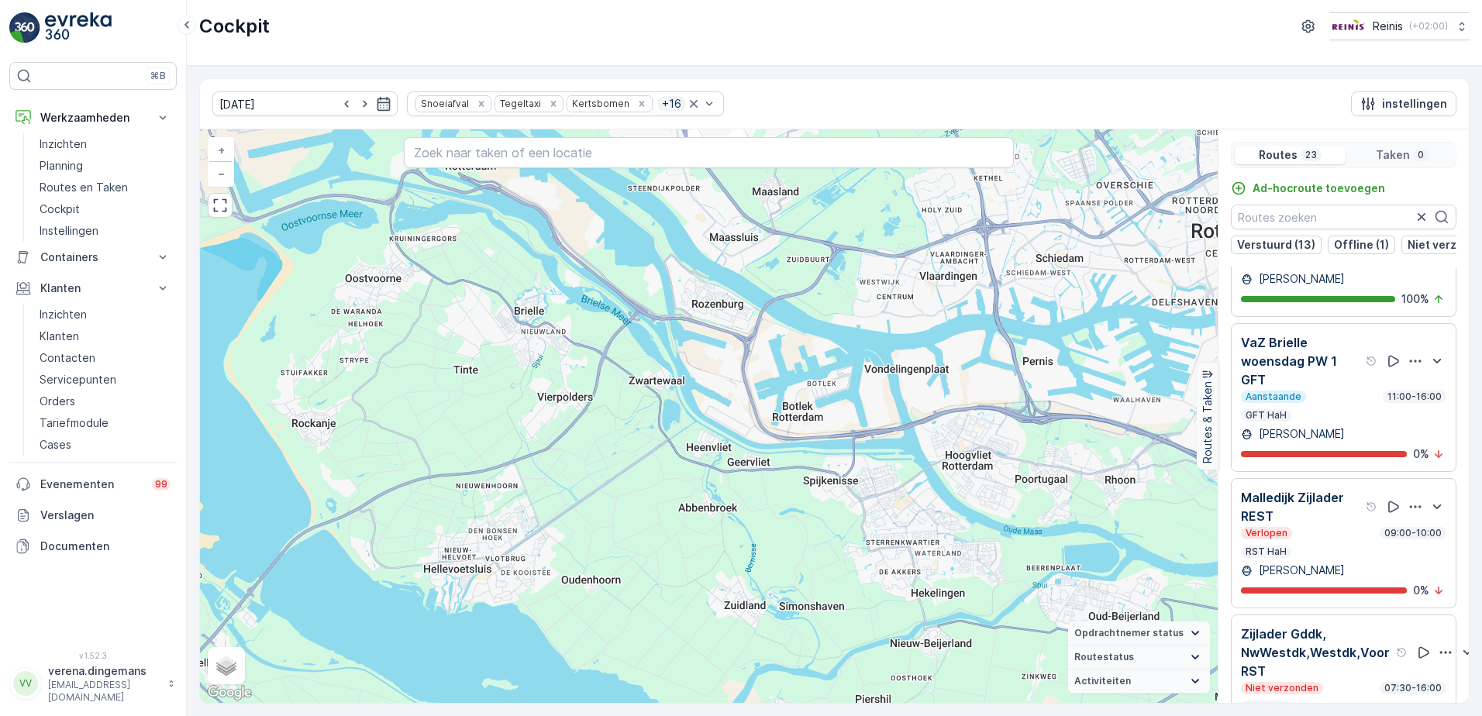
click at [1356, 558] on div "Verlopen 09:00-10:00 RST HaH" at bounding box center [1343, 542] width 205 height 31
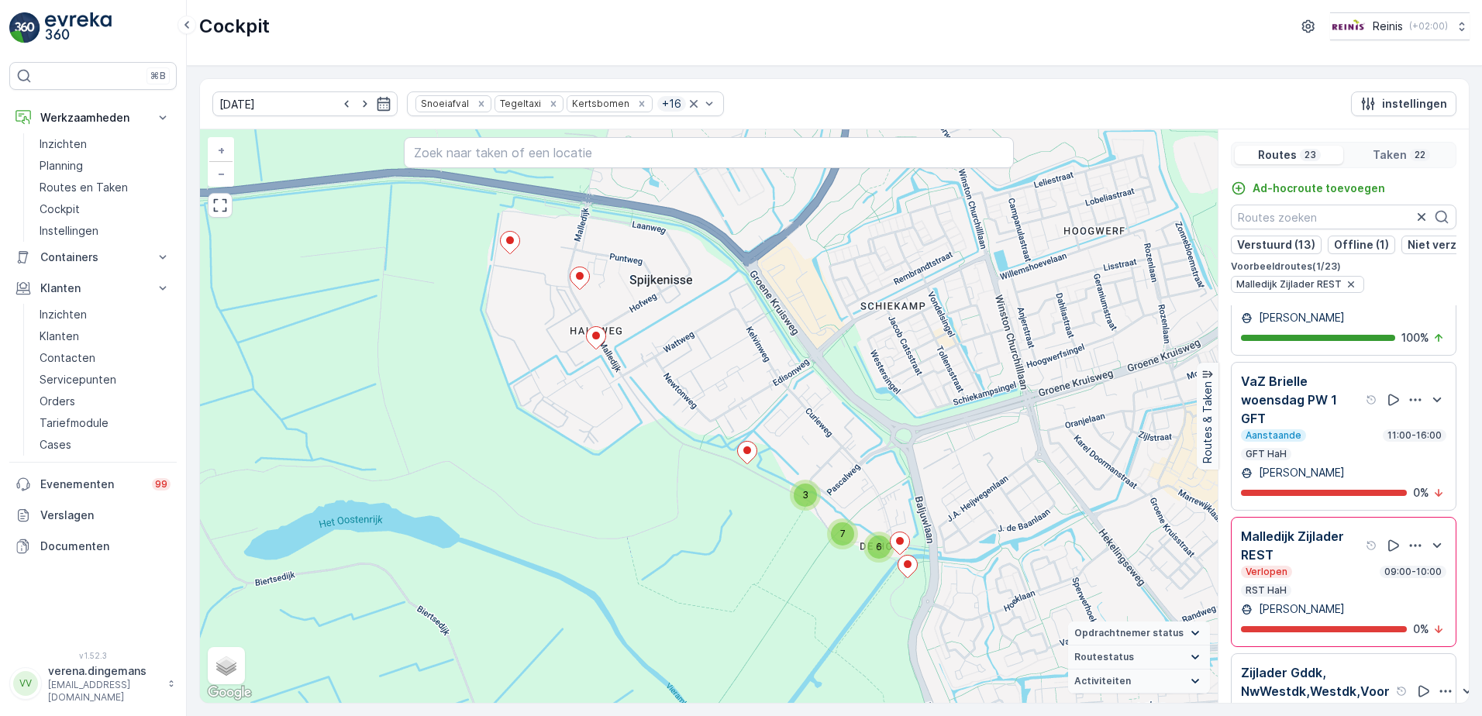
click at [1333, 564] on p "Malledijk Zijlader REST" at bounding box center [1302, 545] width 122 height 37
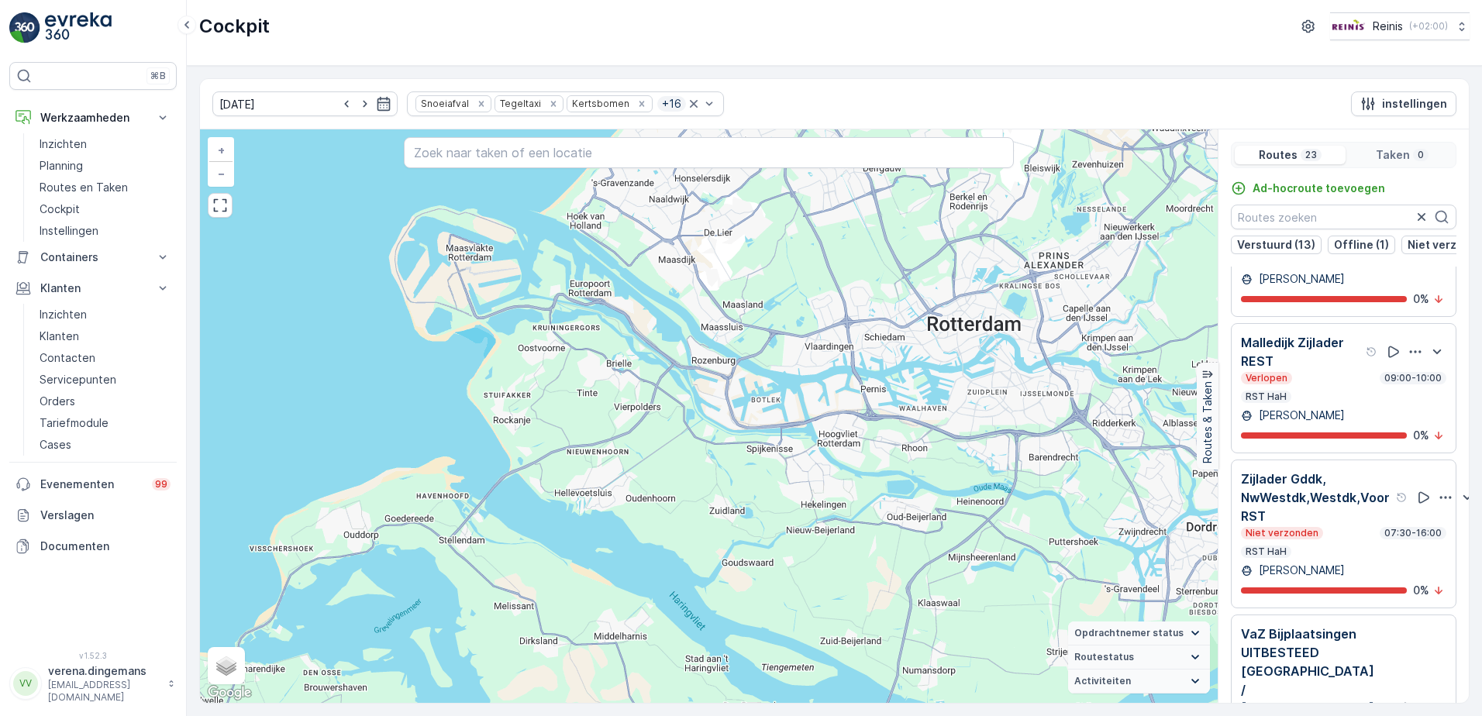
scroll to position [1302, 0]
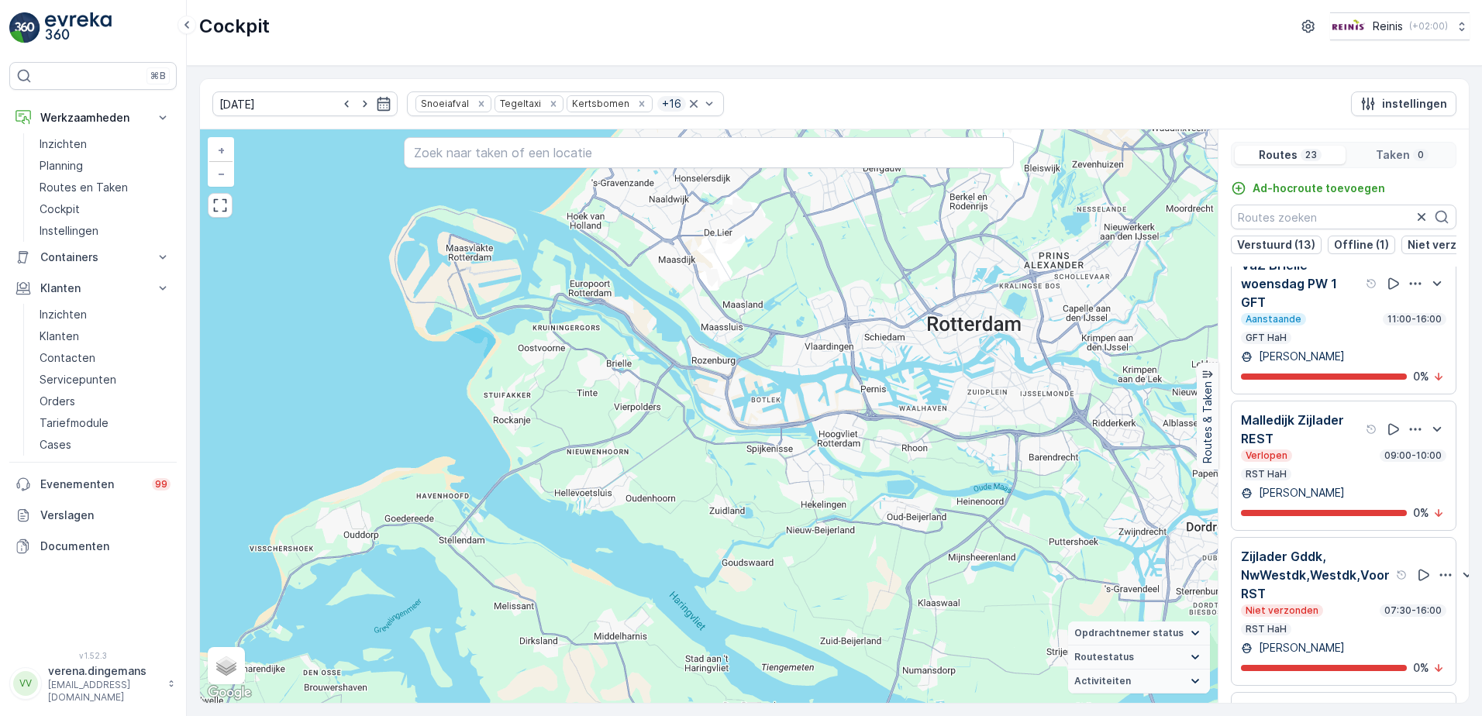
click at [1333, 590] on p "Zijlader Gddk, NwWestdk,Westdk,Voor RST" at bounding box center [1317, 575] width 152 height 56
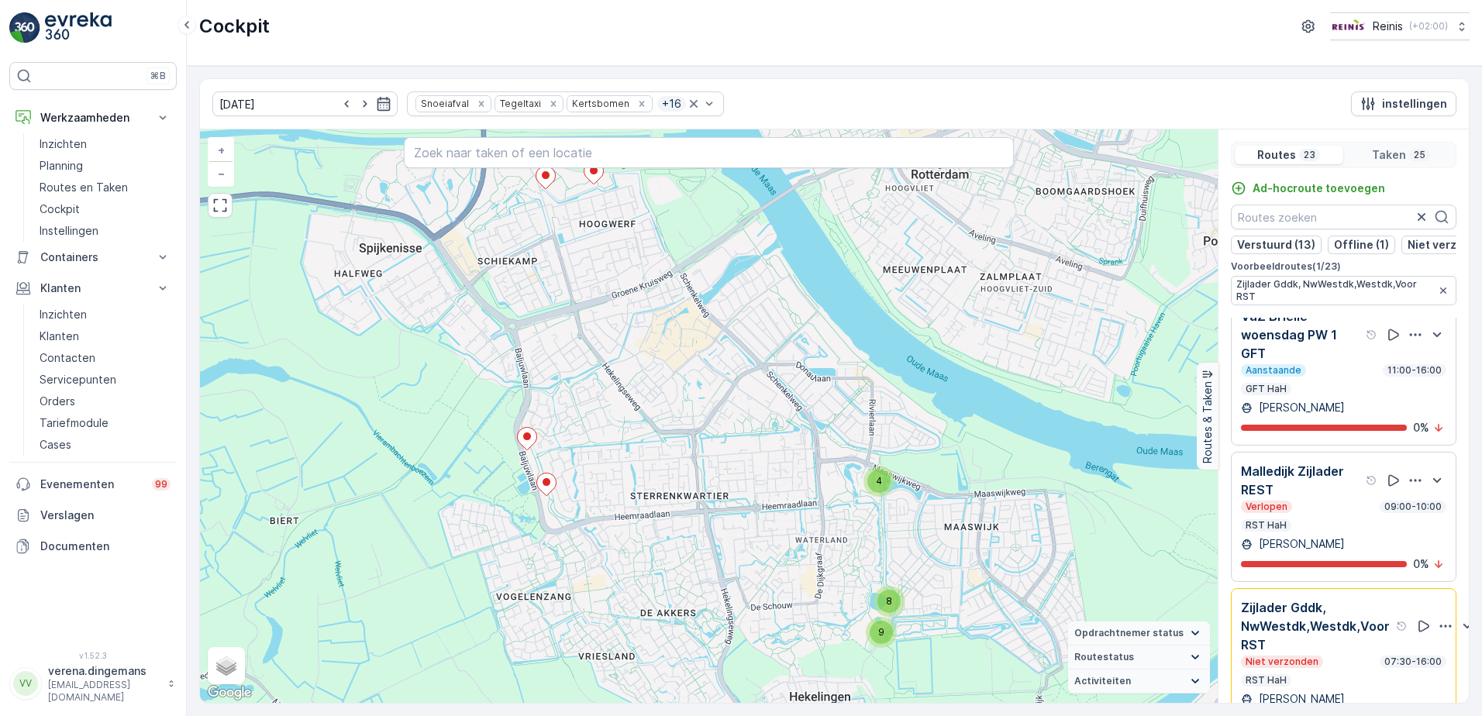
click at [1321, 532] on div "Verlopen 09:00-10:00 RST HaH" at bounding box center [1343, 516] width 205 height 31
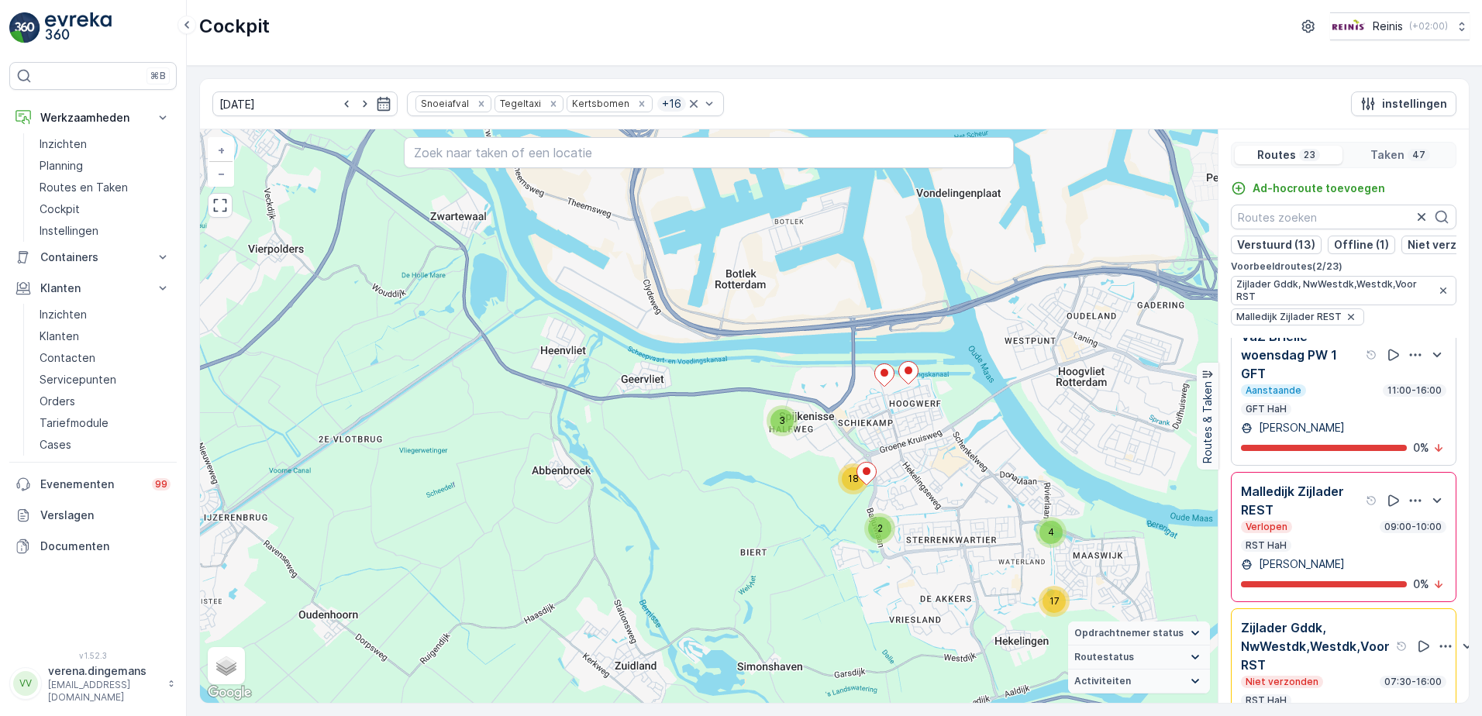
click at [1313, 552] on div "Verlopen 09:00-10:00 RST HaH" at bounding box center [1343, 536] width 205 height 31
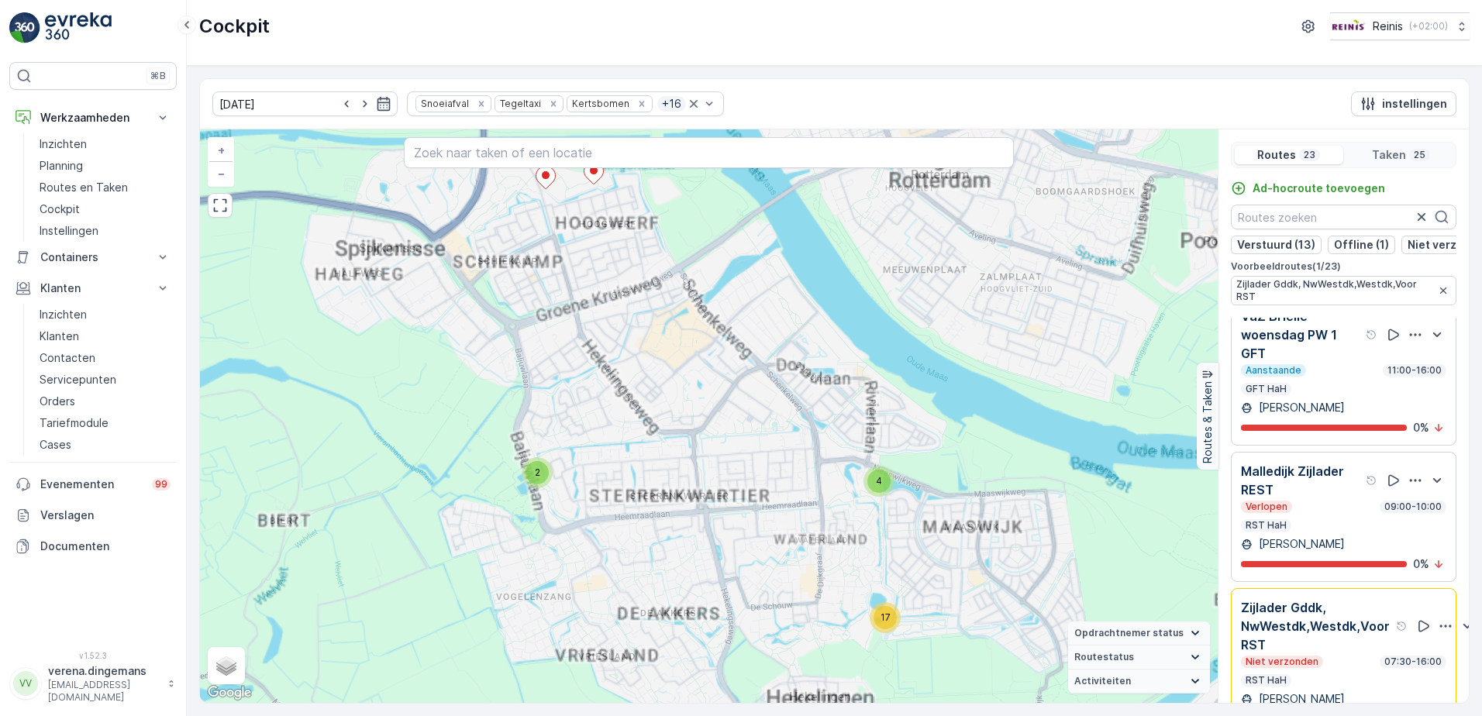
scroll to position [1380, 0]
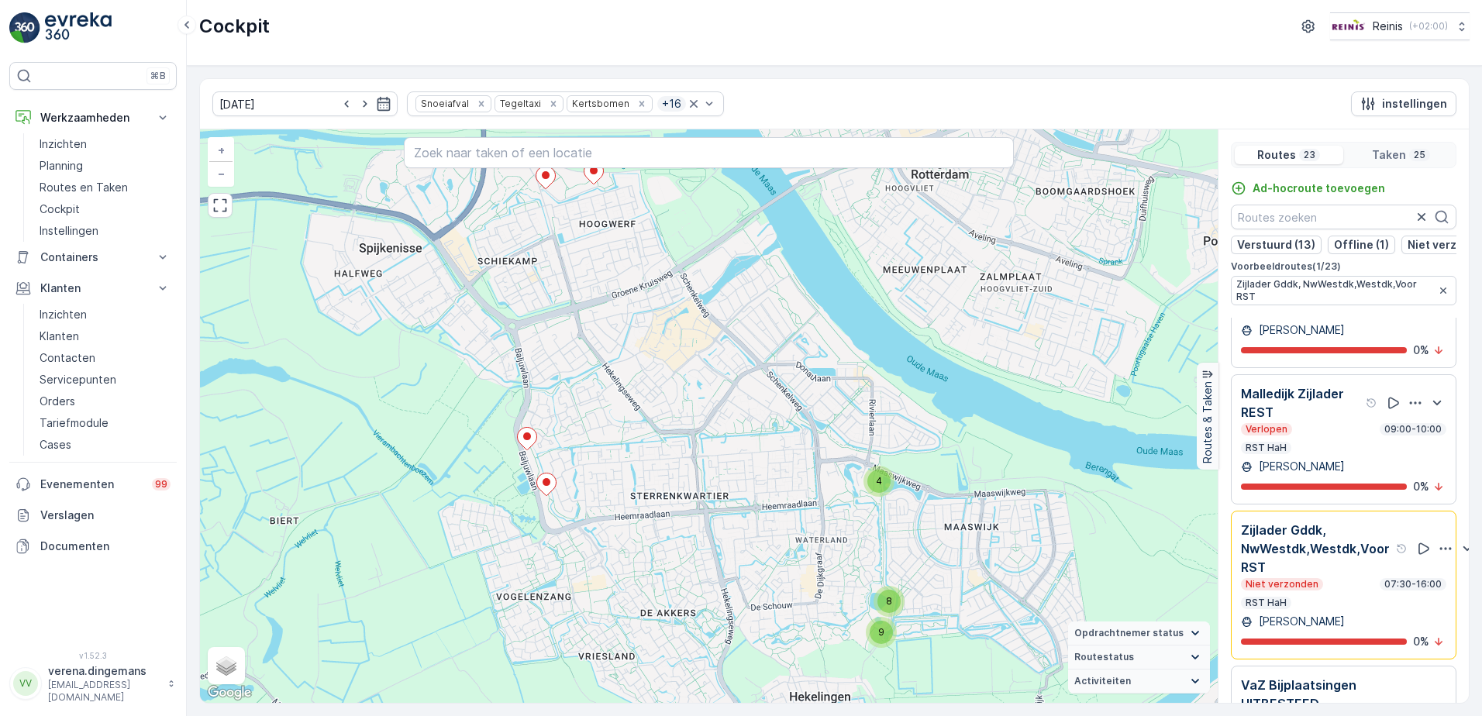
click at [1313, 563] on p "Zijlader Gddk, NwWestdk,Westdk,Voor RST" at bounding box center [1317, 549] width 152 height 56
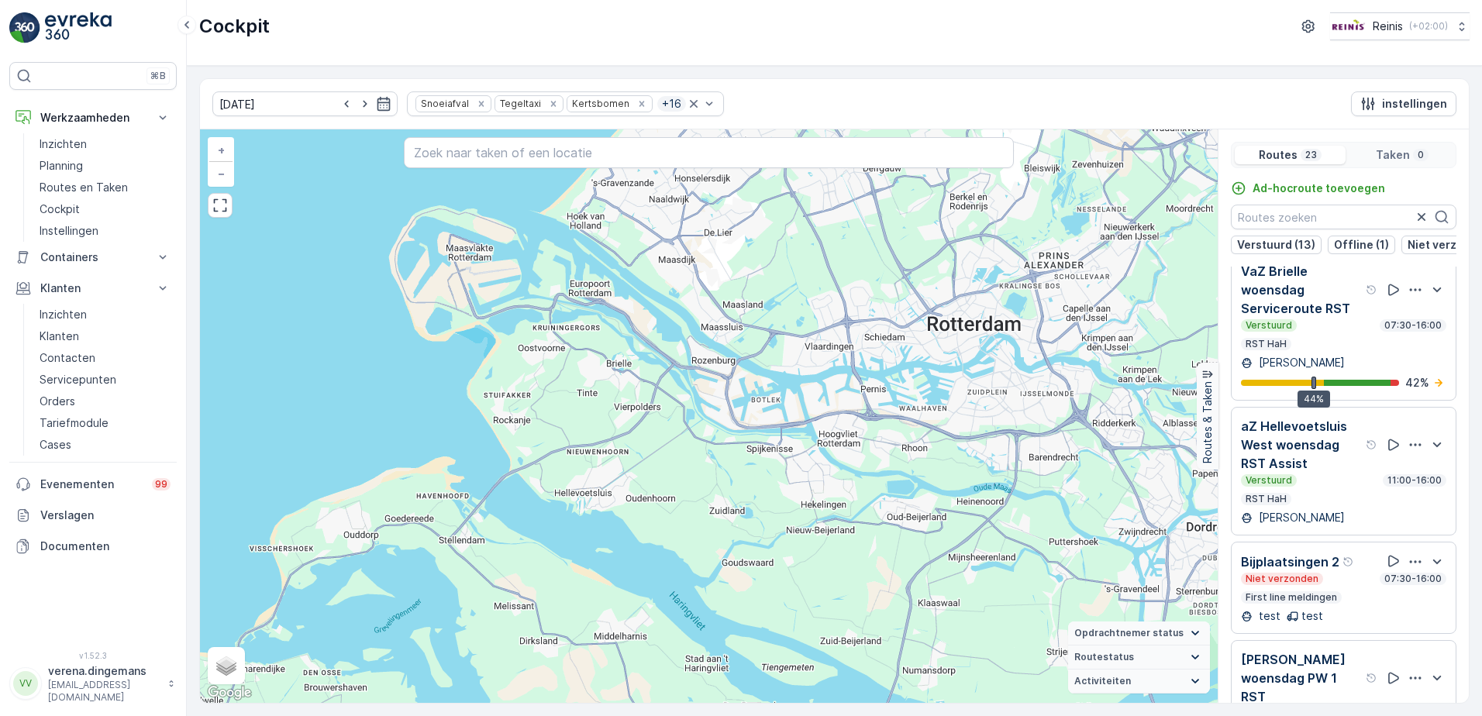
scroll to position [675, 0]
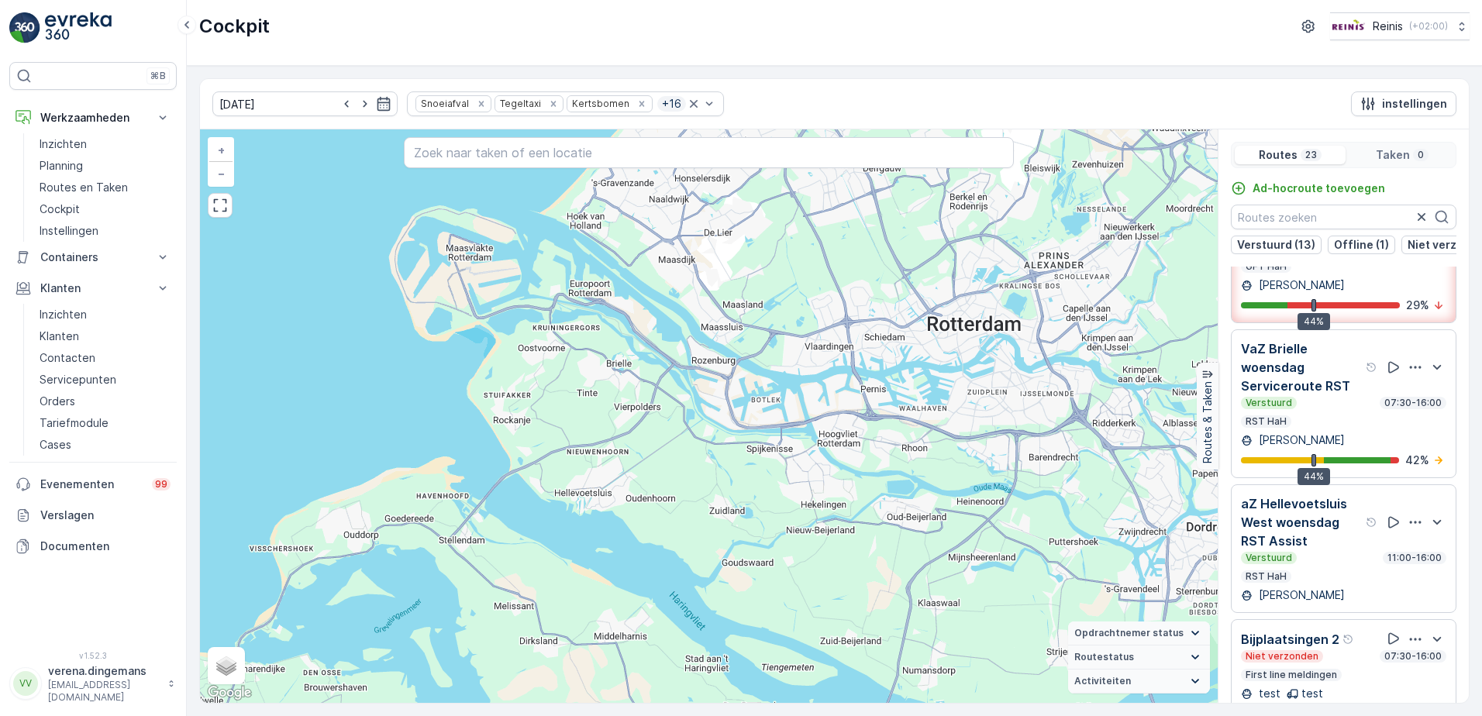
click at [1337, 428] on div "Verstuurd 07:30-16:00 RST HaH" at bounding box center [1343, 412] width 205 height 31
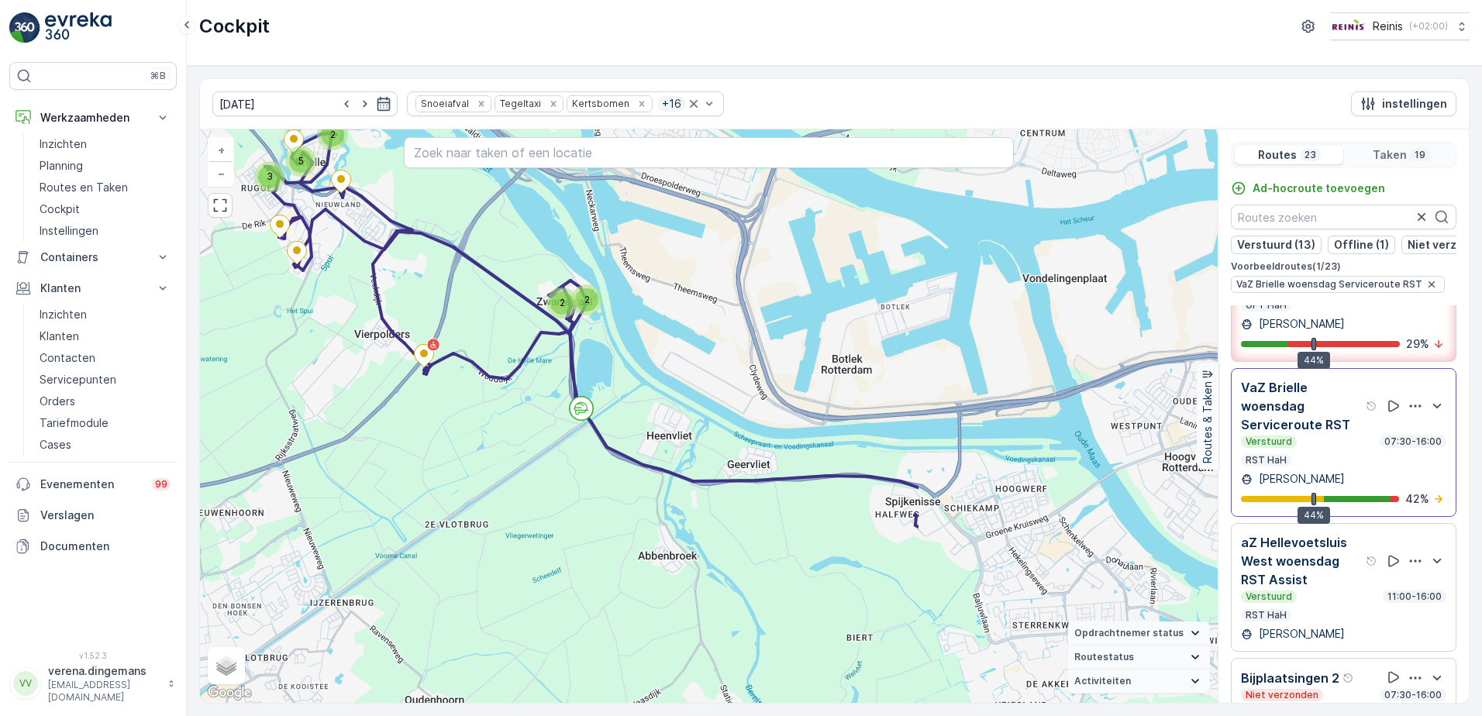
drag, startPoint x: 977, startPoint y: 691, endPoint x: 575, endPoint y: 484, distance: 451.4
click at [575, 484] on div "2 2 2 5 3 + − Satelliet stappenplan Terrein Hybride Leaflet Sneltoetsen Kaartge…" at bounding box center [709, 416] width 1018 height 574
click at [1336, 467] on div "Verstuurd 07:30-16:00 RST HaH" at bounding box center [1343, 451] width 205 height 31
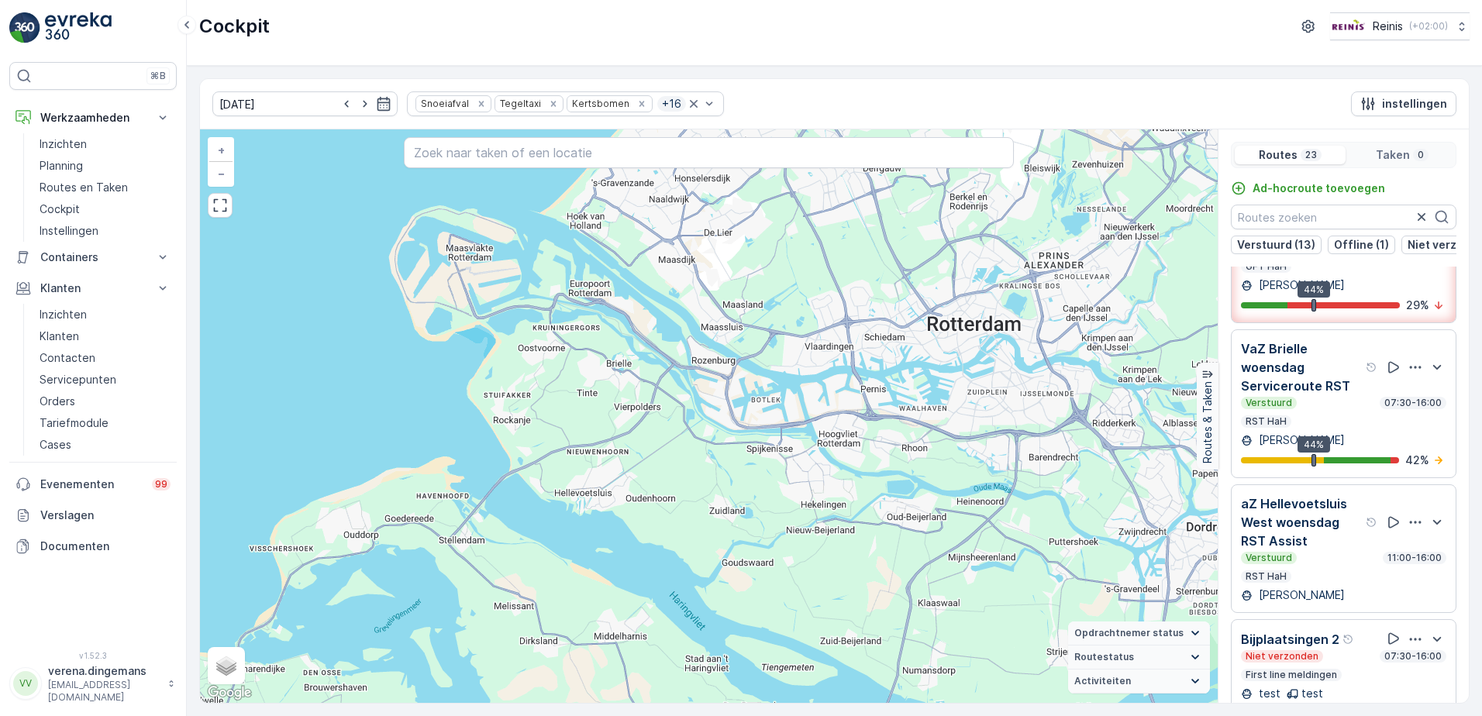
scroll to position [55, 0]
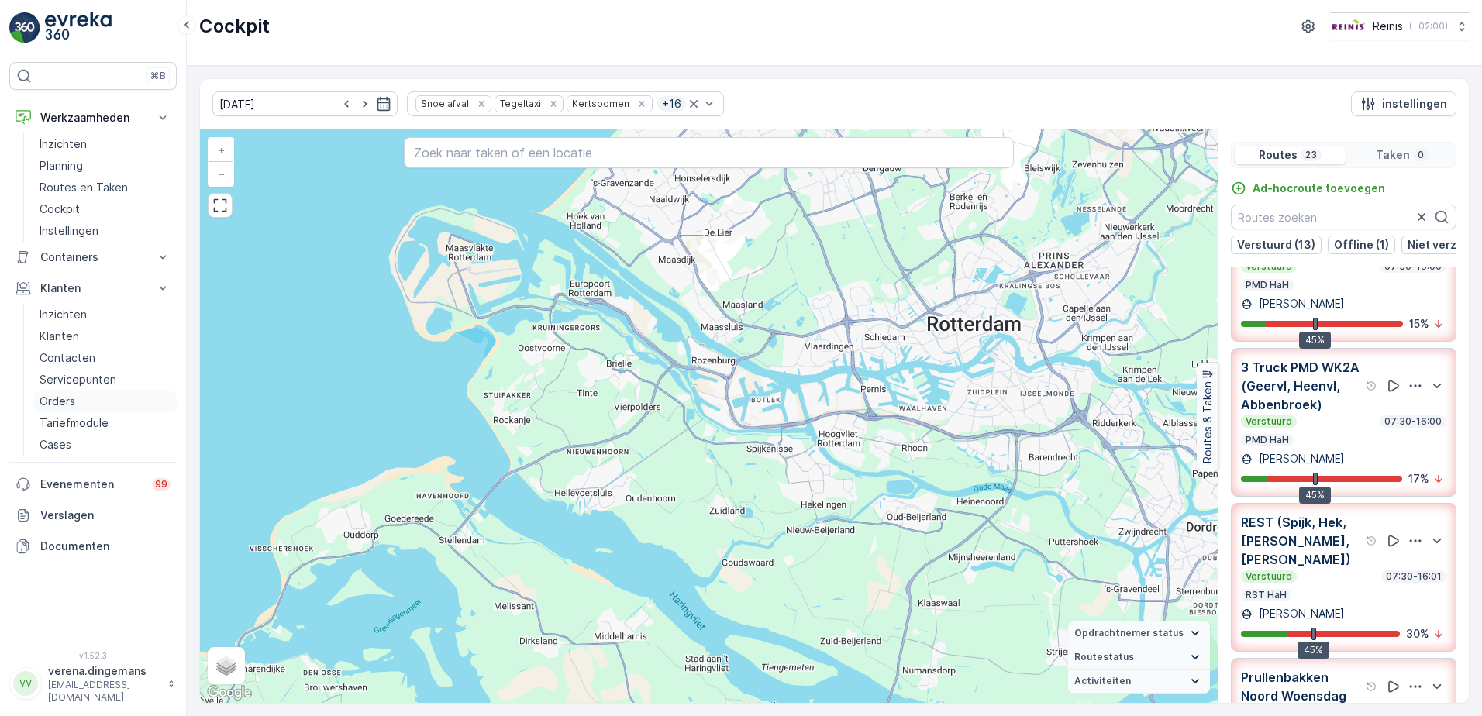
click at [67, 405] on p "Orders" at bounding box center [58, 402] width 36 height 16
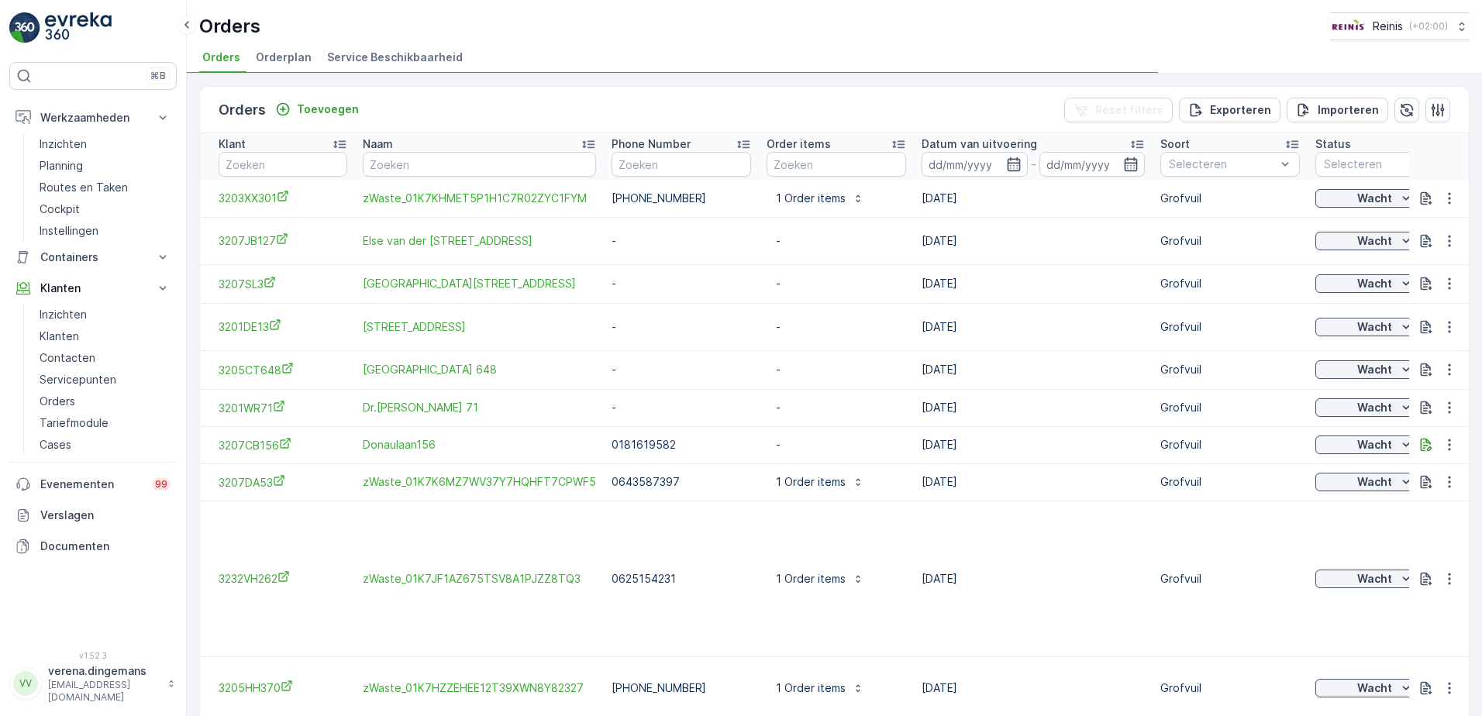
click at [255, 157] on input "text" at bounding box center [283, 164] width 129 height 25
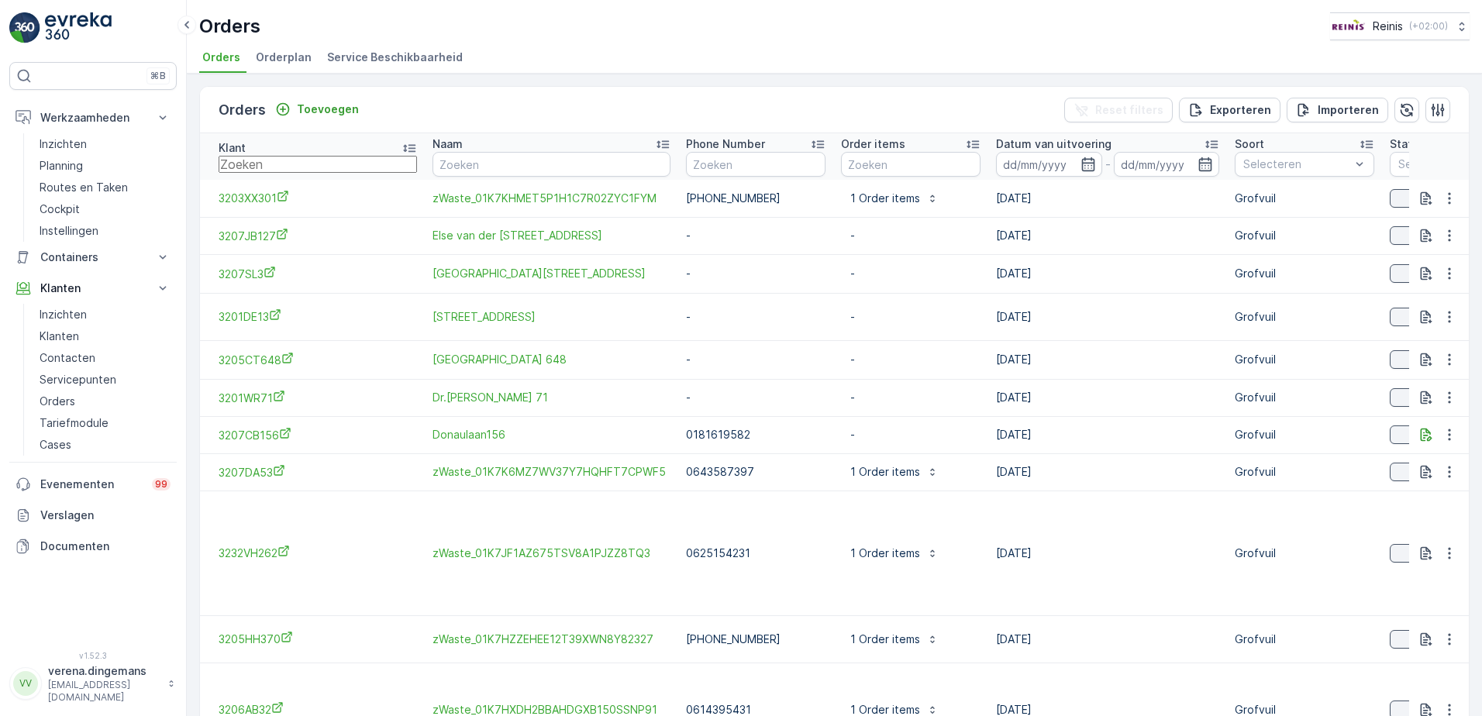
click at [268, 166] on input "text" at bounding box center [318, 164] width 198 height 17
type input "3205"
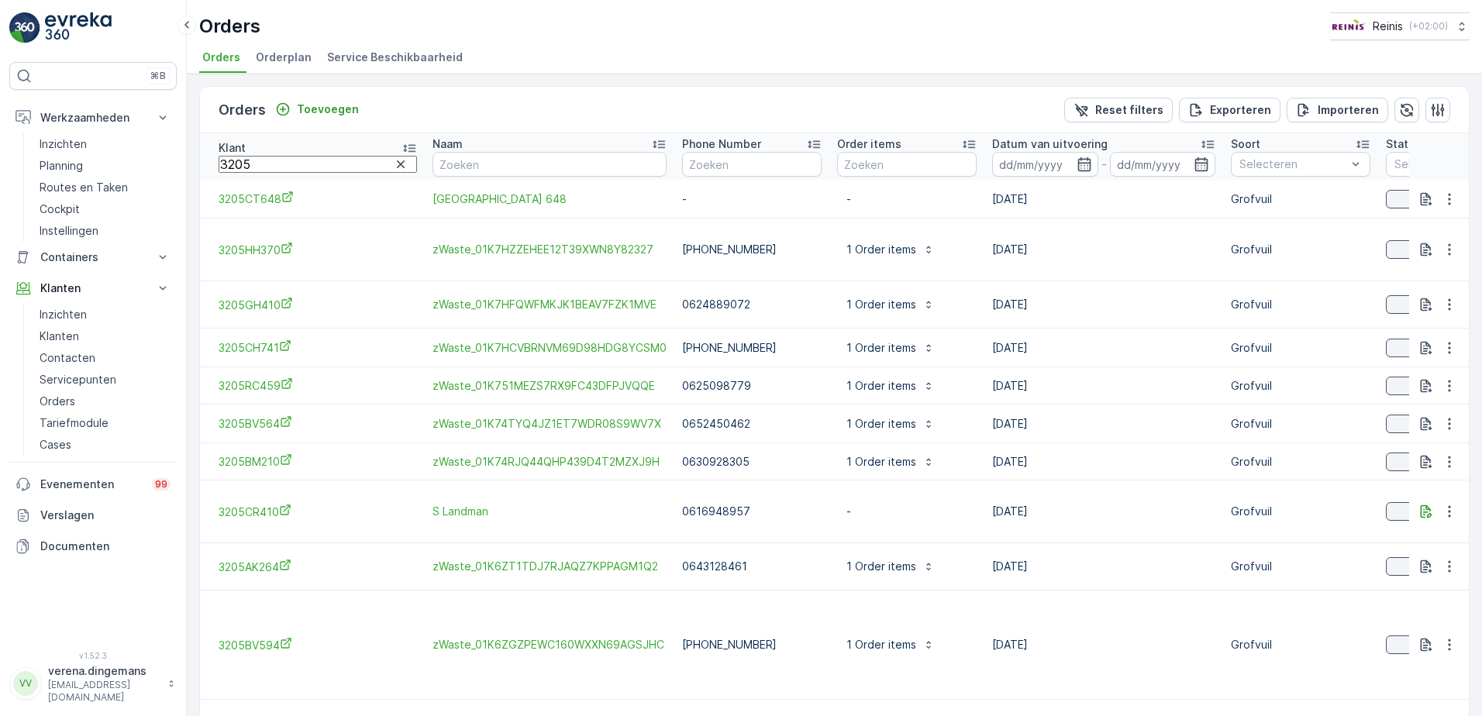
click at [257, 159] on input "3205" at bounding box center [318, 164] width 198 height 17
type input "3205hh"
